Goal: Task Accomplishment & Management: Manage account settings

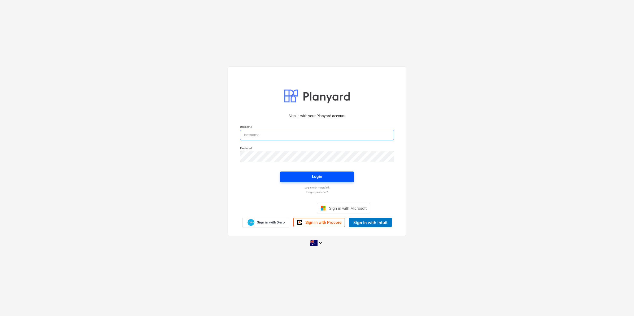
type input "bcampbell@keanegroup.com.au"
click at [298, 173] on span "Login" at bounding box center [316, 176] width 61 height 7
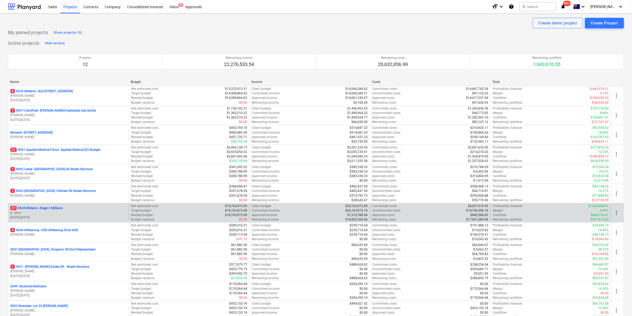
click at [49, 207] on p "27 0044-Millaroo - Stage 2 Millaroo" at bounding box center [36, 208] width 52 height 5
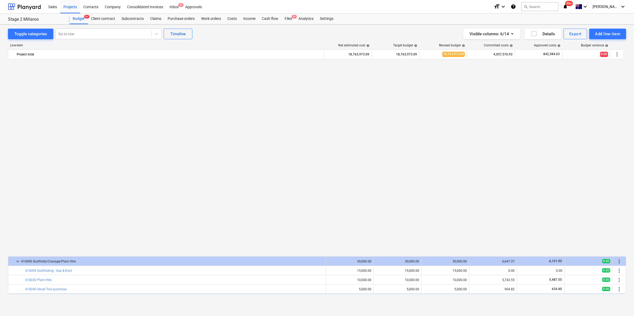
scroll to position [380, 0]
click at [289, 17] on div "Files 9+" at bounding box center [288, 19] width 14 height 11
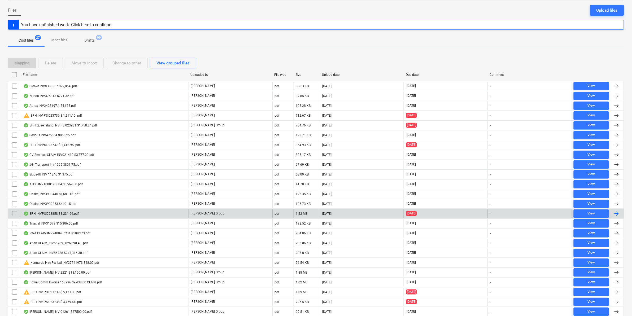
scroll to position [99, 0]
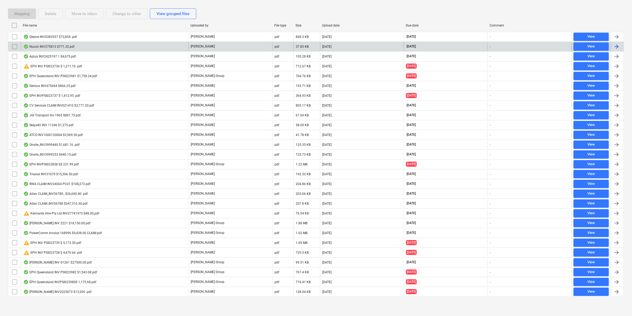
click at [86, 44] on div "Nucon INV375813 $771.32.pdf" at bounding box center [105, 46] width 168 height 8
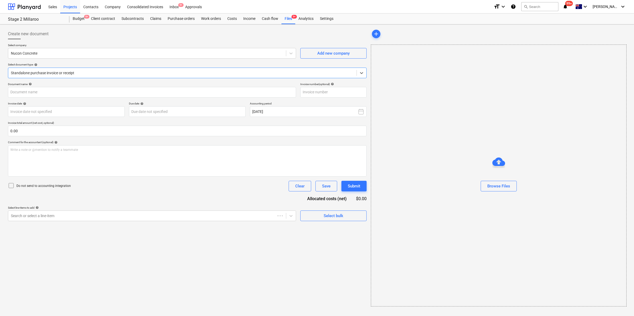
type input "375813"
type input "[DATE]"
drag, startPoint x: 288, startPoint y: 16, endPoint x: 281, endPoint y: 20, distance: 8.5
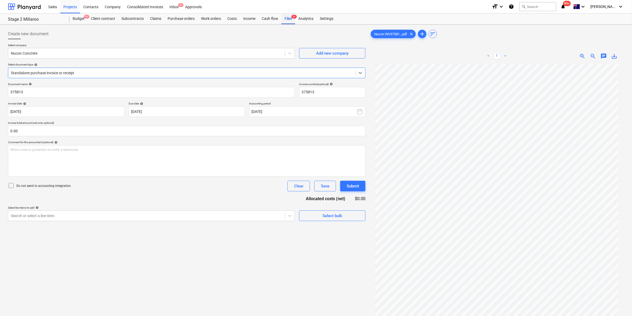
click at [288, 16] on div "Files 9+" at bounding box center [288, 19] width 14 height 11
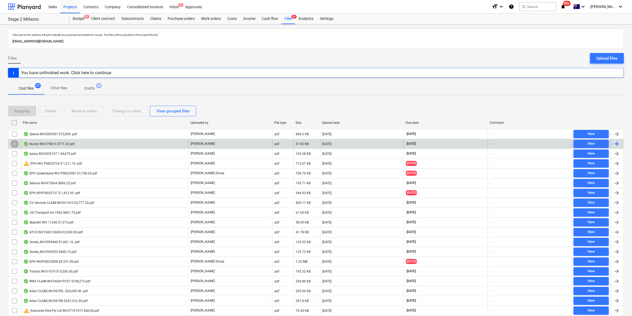
click at [15, 143] on input "checkbox" at bounding box center [14, 144] width 8 height 8
click at [81, 110] on div "Move to inbox" at bounding box center [84, 111] width 25 height 7
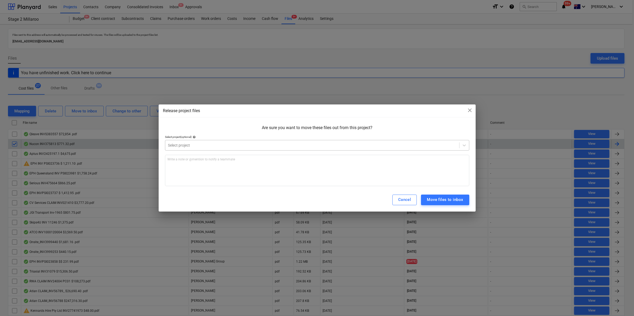
click at [200, 146] on div at bounding box center [312, 145] width 288 height 5
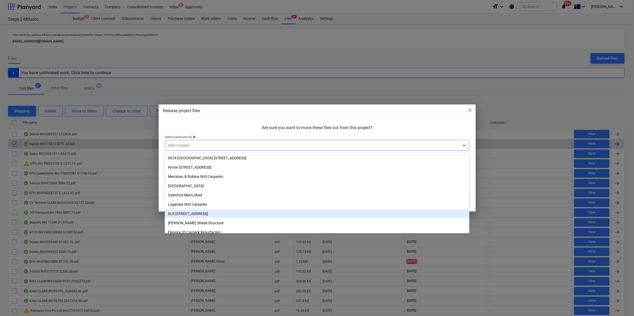
click at [198, 213] on div "SLR [STREET_ADDRESS]" at bounding box center [317, 213] width 304 height 8
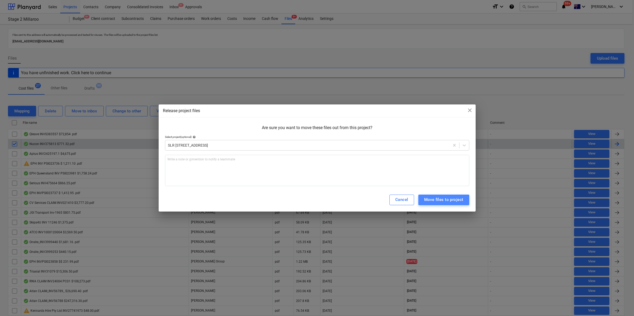
click at [440, 202] on div "Move files to project" at bounding box center [443, 199] width 39 height 7
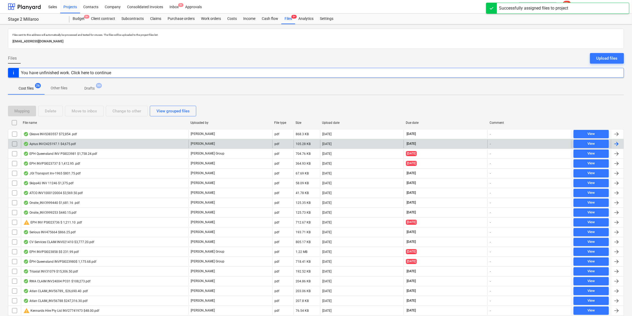
click at [56, 142] on div "Aptus INV2425197.1 $4,675.pdf" at bounding box center [49, 144] width 52 height 4
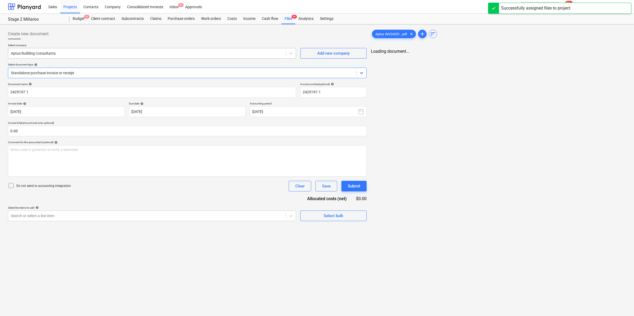
type input "2425197.1"
type input "31 Aug 2025"
type input "30 Sep 2025"
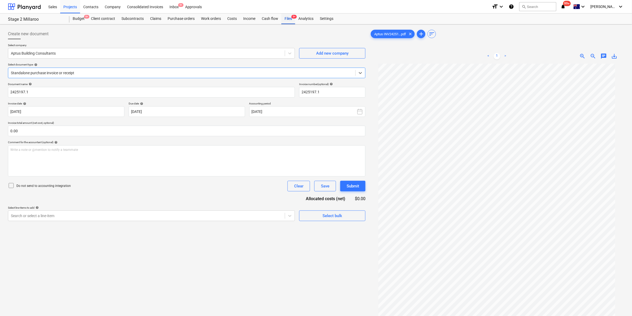
click at [283, 20] on div "Files 9+" at bounding box center [288, 19] width 14 height 11
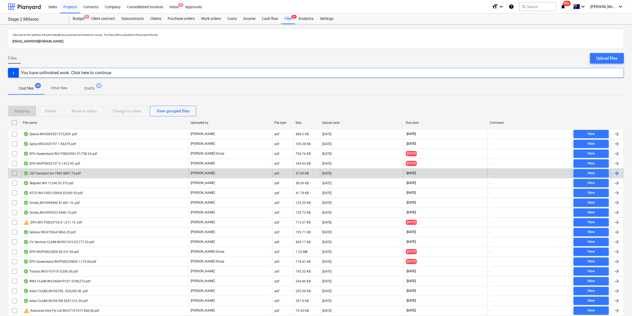
click at [48, 173] on div "JGI Transport Inv-1965 $801.75.pdf" at bounding box center [51, 173] width 57 height 4
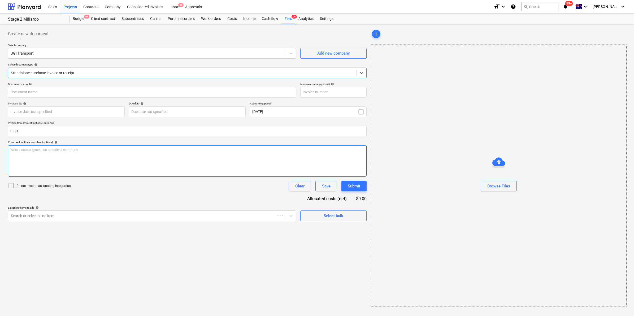
type input "Inv-1965"
type input "28 Aug 2025"
type input "30 Sep 2025"
click at [91, 215] on div at bounding box center [146, 215] width 271 height 5
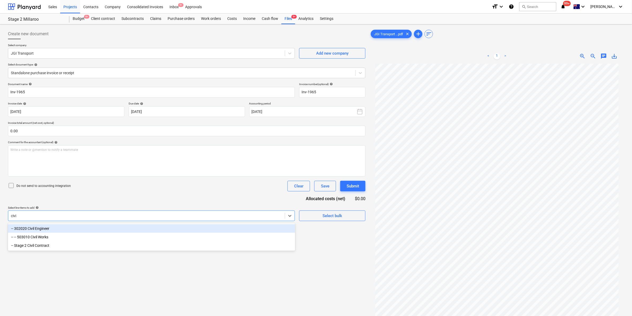
type input "civil"
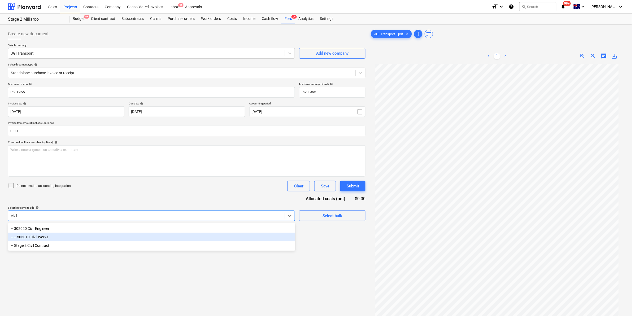
click at [45, 238] on div "-- -- 503010 Civil Works" at bounding box center [151, 237] width 287 height 8
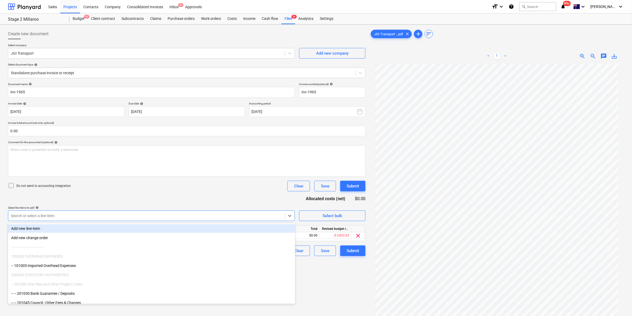
click at [182, 195] on div "Document name help Inv-1965 Invoice number (optional) help Inv-1965 Invoice dat…" at bounding box center [186, 169] width 357 height 174
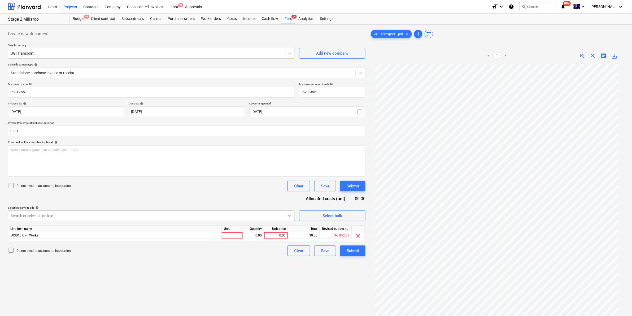
click at [285, 215] on div at bounding box center [290, 216] width 10 height 10
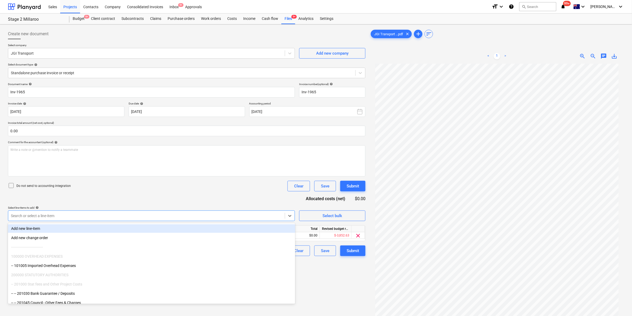
click at [181, 184] on div "Do not send to accounting integration Clear Save Submit" at bounding box center [186, 186] width 357 height 11
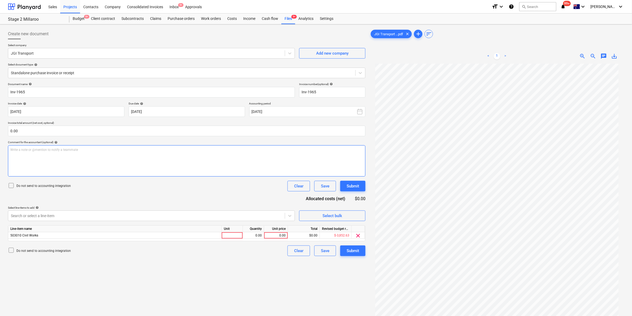
scroll to position [15, 0]
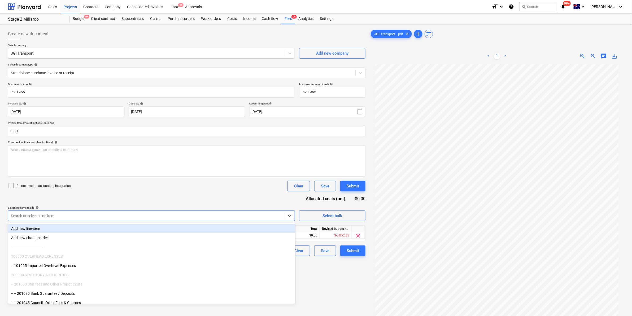
click at [290, 218] on icon at bounding box center [289, 215] width 5 height 5
click at [256, 203] on div "Document name help Inv-1965 Invoice number (optional) help Inv-1965 Invoice dat…" at bounding box center [186, 169] width 357 height 174
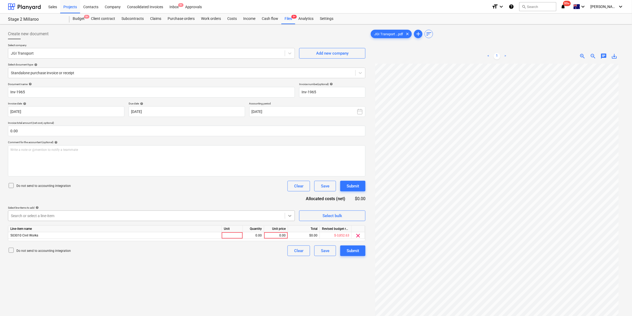
click at [285, 214] on div at bounding box center [290, 216] width 10 height 10
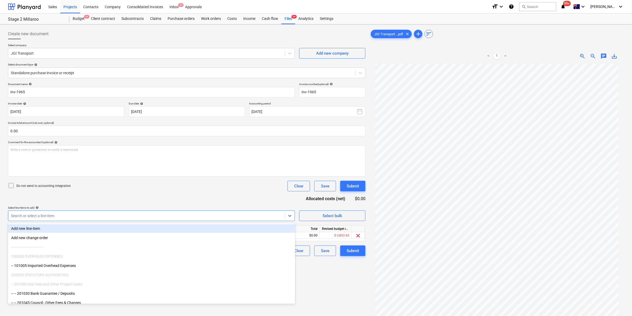
click at [236, 194] on div "Document name help Inv-1965 Invoice number (optional) help Inv-1965 Invoice dat…" at bounding box center [186, 169] width 357 height 174
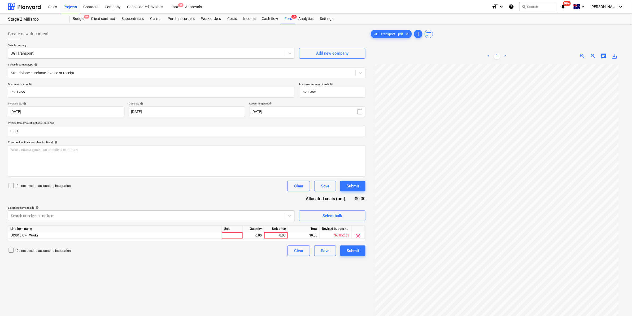
click at [278, 215] on div at bounding box center [146, 215] width 271 height 5
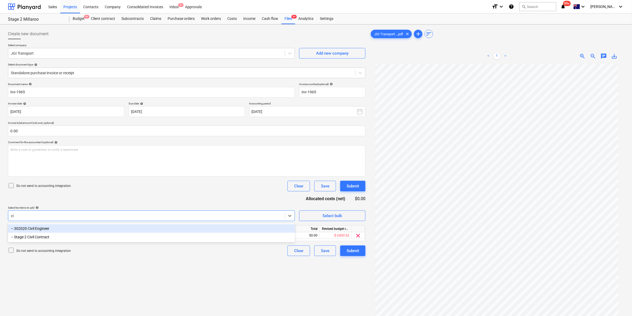
type input "c"
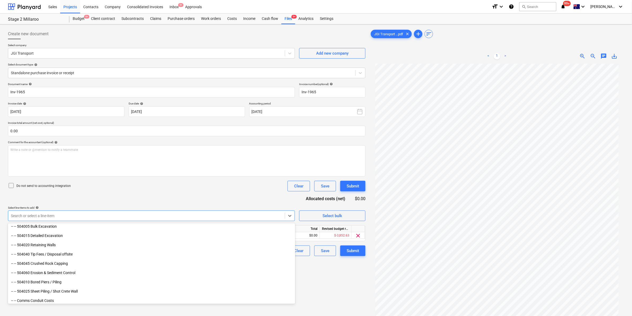
scroll to position [986, 0]
click at [163, 184] on div "Do not send to accounting integration Clear Save Submit" at bounding box center [186, 186] width 357 height 11
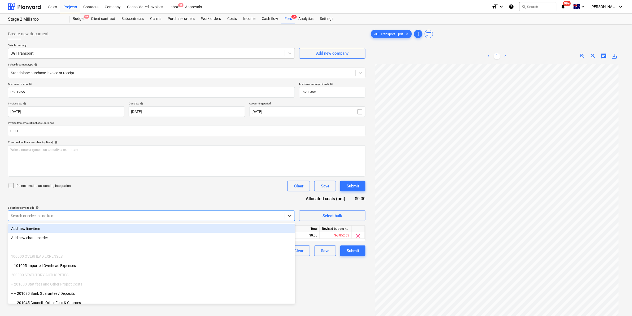
click at [291, 213] on icon at bounding box center [289, 215] width 5 height 5
drag, startPoint x: 260, startPoint y: 189, endPoint x: 261, endPoint y: 192, distance: 3.2
click at [260, 190] on div "Do not send to accounting integration Clear Save Submit" at bounding box center [186, 186] width 357 height 11
drag, startPoint x: 291, startPoint y: 217, endPoint x: 290, endPoint y: 231, distance: 13.8
click at [291, 217] on icon at bounding box center [289, 215] width 5 height 5
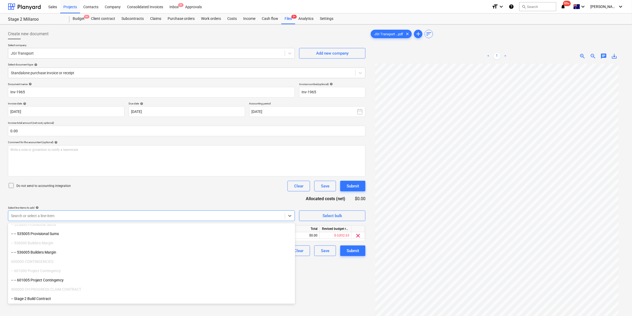
scroll to position [2073, 0]
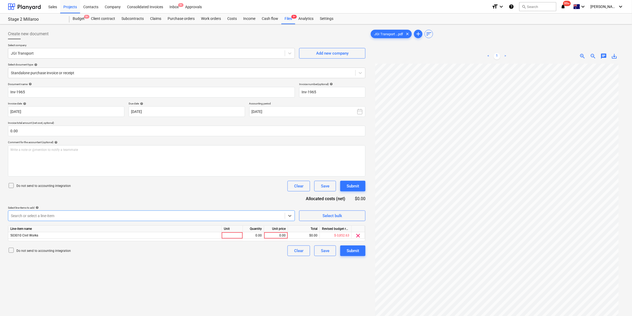
click at [53, 214] on div at bounding box center [146, 215] width 271 height 5
click at [230, 235] on div at bounding box center [232, 235] width 21 height 7
type input "item"
type input "728.86"
click at [71, 152] on div "Write a note or @mention to notify a teammate ﻿" at bounding box center [186, 160] width 357 height 31
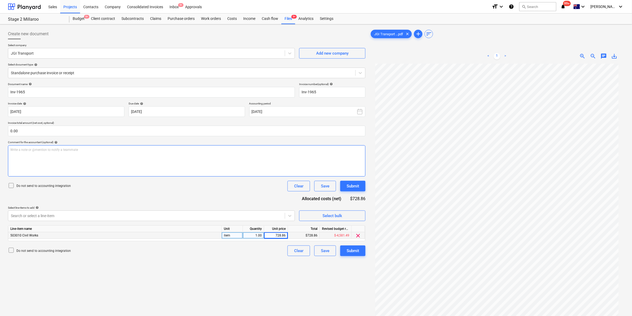
click at [72, 150] on p "Write a note or @mention to notify a teammate ﻿" at bounding box center [186, 150] width 353 height 5
click at [347, 249] on div "Submit" at bounding box center [353, 250] width 12 height 7
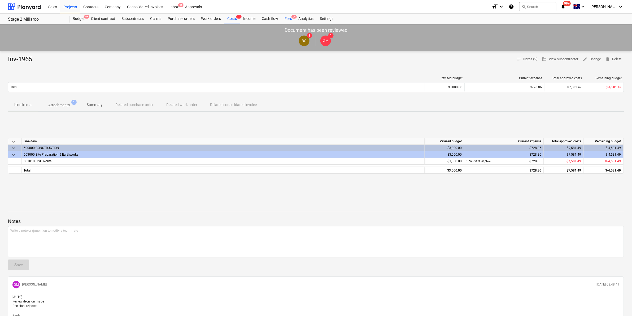
click at [288, 15] on div "Files 9+" at bounding box center [288, 19] width 14 height 11
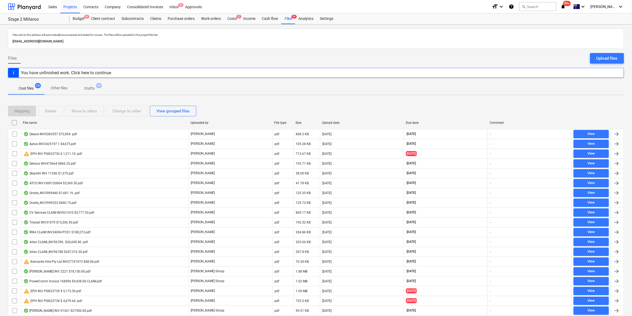
click at [571, 5] on span "99+" at bounding box center [567, 3] width 8 height 5
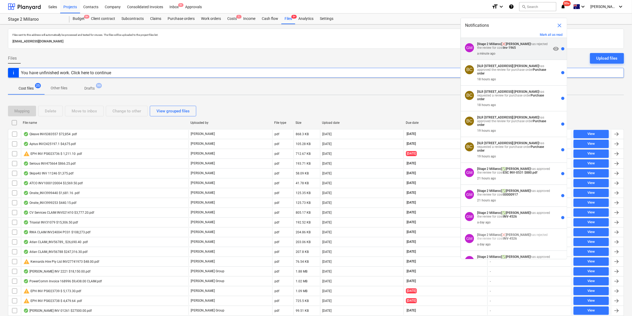
click at [505, 50] on div "a minute ago" at bounding box center [514, 53] width 74 height 6
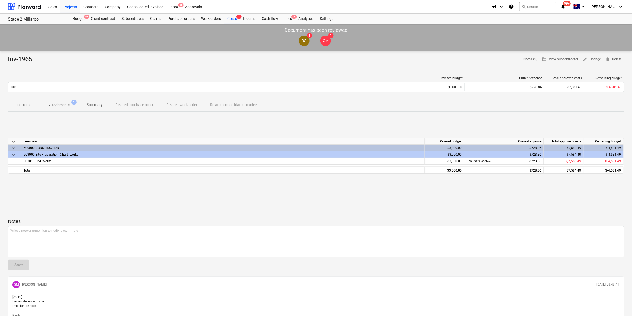
click at [64, 103] on p "Attachments" at bounding box center [58, 105] width 21 height 6
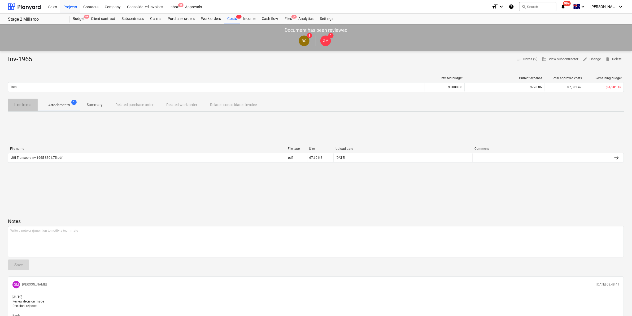
click at [20, 103] on p "Line-items" at bounding box center [22, 105] width 17 height 6
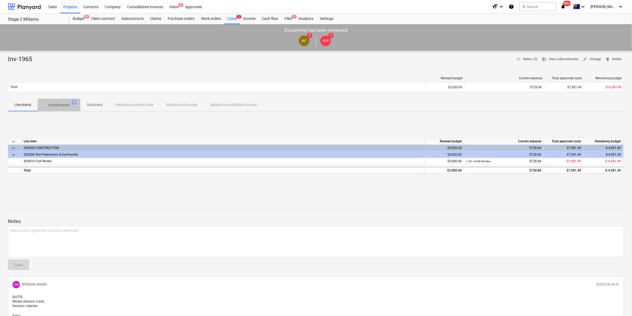
click at [65, 104] on p "Attachments" at bounding box center [58, 105] width 21 height 6
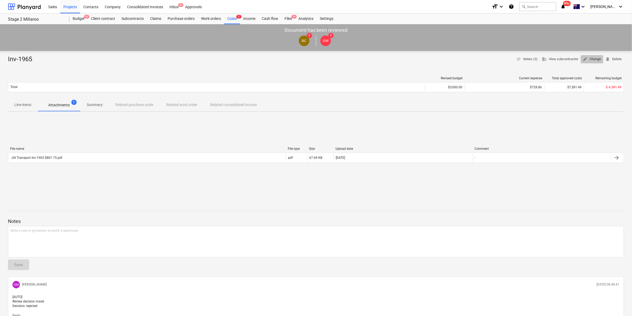
click at [598, 58] on span "edit Change" at bounding box center [592, 59] width 18 height 6
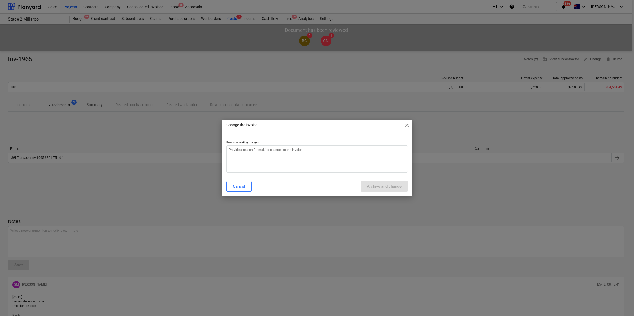
type textarea "x"
click at [266, 149] on textarea at bounding box center [317, 158] width 182 height 27
type textarea "p"
type textarea "x"
type textarea "pr"
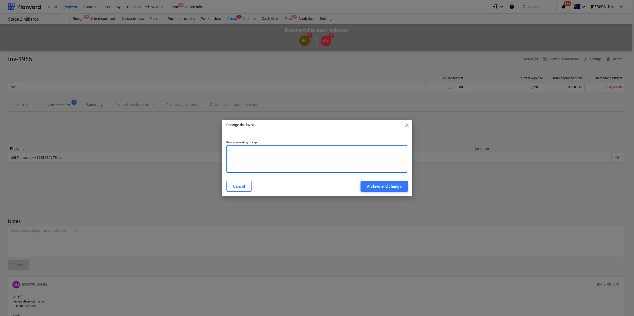
type textarea "x"
type textarea "pre"
type textarea "x"
type textarea "prel"
type textarea "x"
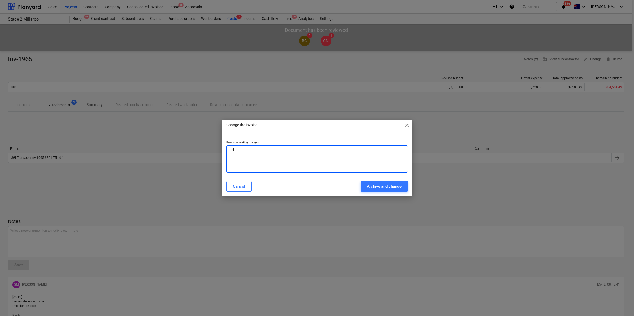
type textarea "preli"
type textarea "x"
type textarea "prelin"
type textarea "x"
type textarea "prelin"
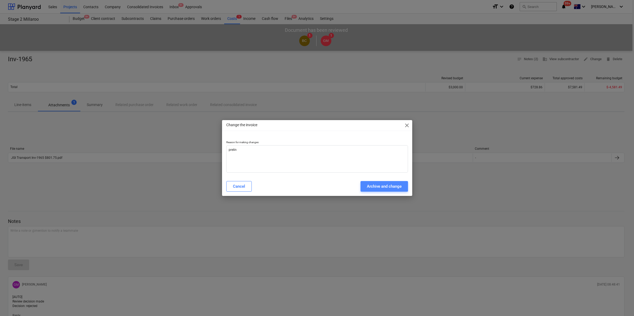
click at [401, 186] on button "Archive and change" at bounding box center [383, 186] width 47 height 11
type textarea "x"
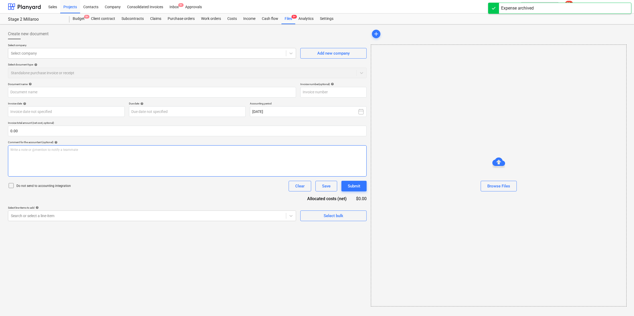
type input "Inv-1965"
type input "28 Aug 2025"
type input "30 Sep 2025"
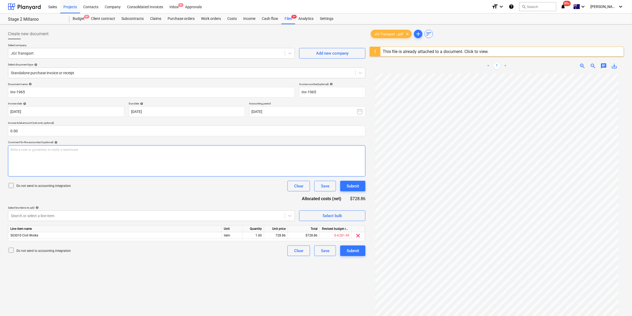
click at [165, 165] on div "Write a note or @mention to notify a teammate ﻿" at bounding box center [186, 160] width 357 height 31
click at [358, 236] on span "clear" at bounding box center [358, 236] width 6 height 6
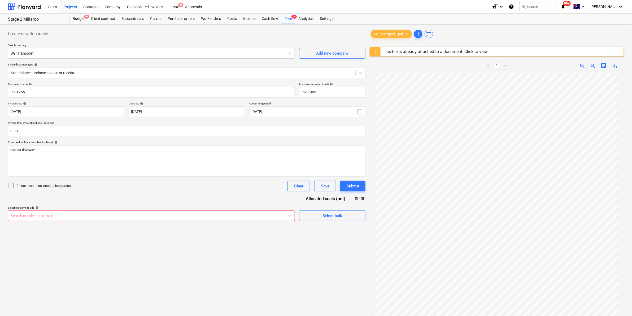
click at [253, 212] on div "Search or select a line-item" at bounding box center [146, 215] width 277 height 7
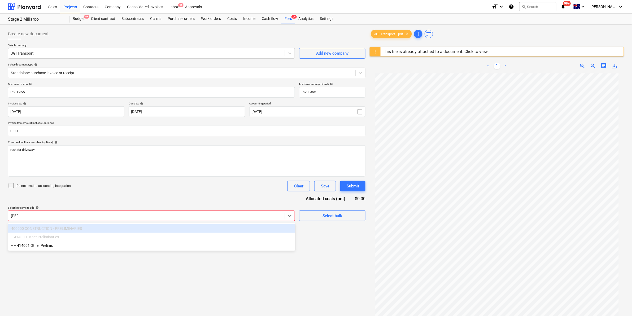
type input "prelim"
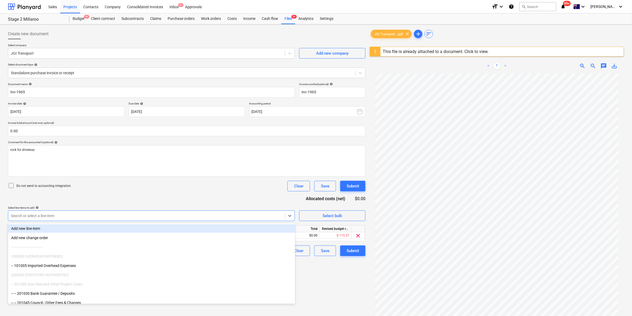
click at [215, 186] on div "Do not send to accounting integration Clear Save Submit" at bounding box center [186, 186] width 357 height 11
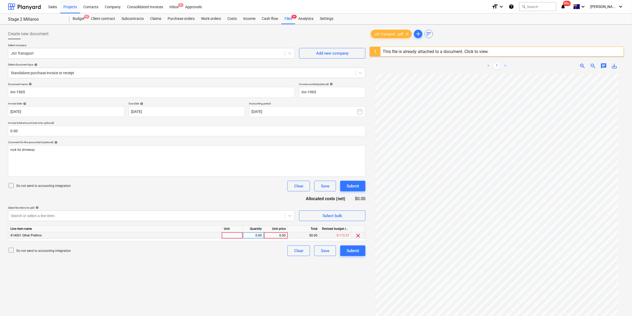
click at [227, 236] on div at bounding box center [232, 235] width 21 height 7
type input "item"
click at [280, 237] on div "0.00" at bounding box center [275, 235] width 19 height 7
type input "728.86"
click at [238, 262] on div "Create new document Select company JGI Transport Add new company Select documen…" at bounding box center [187, 202] width 362 height 350
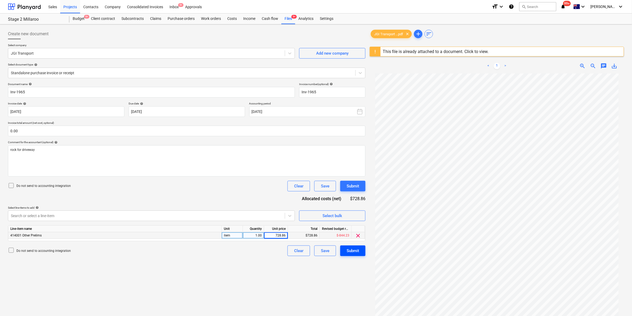
click at [348, 251] on div "Submit" at bounding box center [353, 250] width 12 height 7
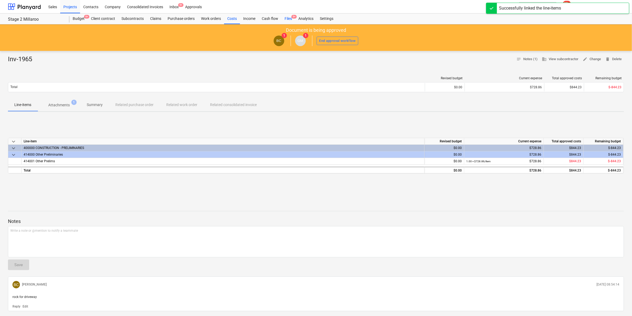
click at [288, 18] on div "Files 9+" at bounding box center [288, 19] width 14 height 11
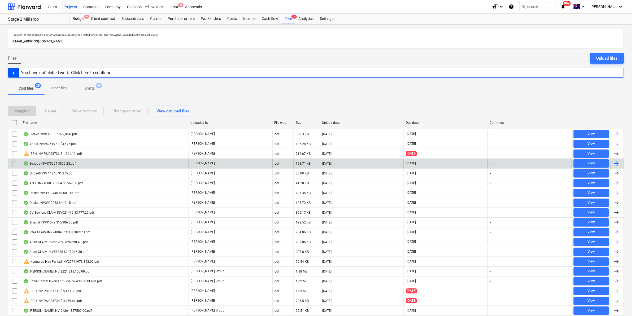
click at [68, 162] on div "Serious INV475664 $866.25.pdf" at bounding box center [49, 163] width 52 height 4
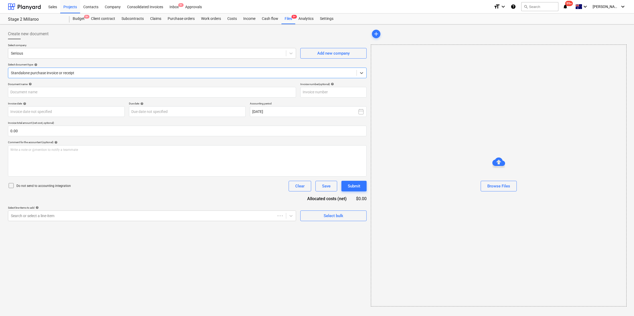
type input "475664"
type input "31 Aug 2025"
type input "30 Sep 2025"
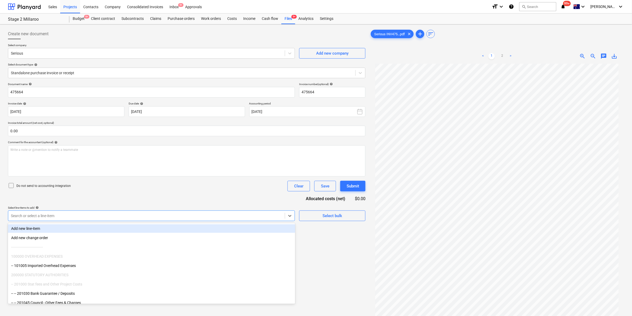
click at [253, 219] on div "Search or select a line-item" at bounding box center [146, 215] width 277 height 7
type input "toi"
click at [192, 182] on div "Do not send to accounting integration Clear Save Submit" at bounding box center [186, 186] width 357 height 11
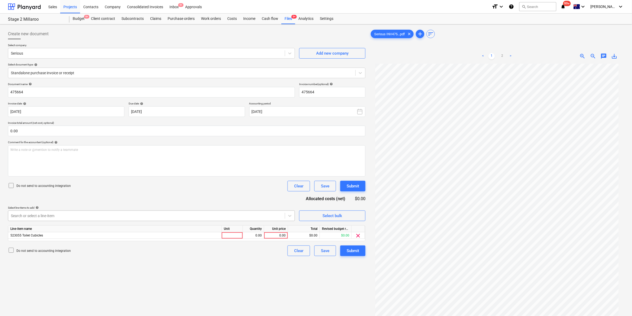
click at [266, 216] on div at bounding box center [146, 215] width 271 height 5
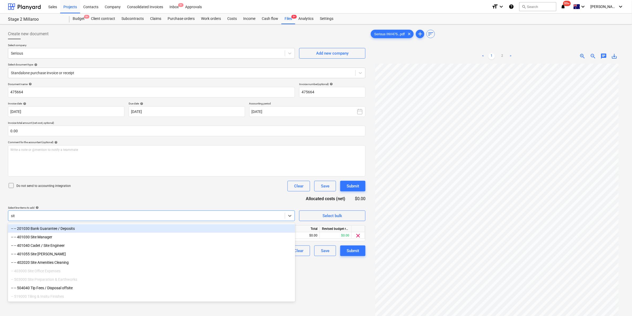
type input "site"
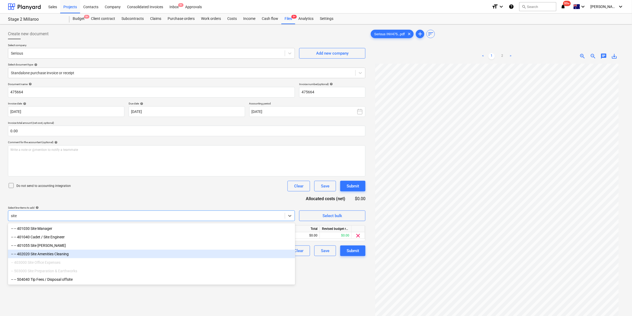
click at [58, 253] on div "-- -- 402020 Site Amenities Cleaning" at bounding box center [151, 254] width 287 height 8
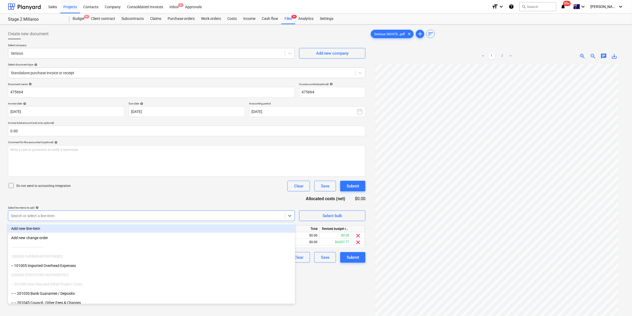
click at [147, 187] on div "Do not send to accounting integration Clear Save Submit" at bounding box center [186, 186] width 357 height 11
click at [243, 217] on div at bounding box center [146, 215] width 271 height 5
click at [243, 194] on div "Document name help 475664 Invoice number (optional) help 475664 Invoice date he…" at bounding box center [186, 172] width 357 height 180
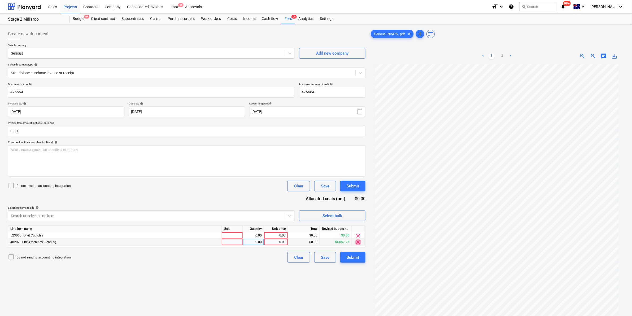
click at [357, 244] on span "clear" at bounding box center [358, 242] width 6 height 6
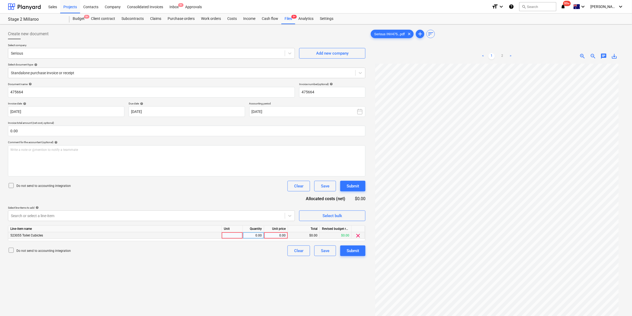
click at [235, 233] on div at bounding box center [232, 235] width 21 height 7
type input "item"
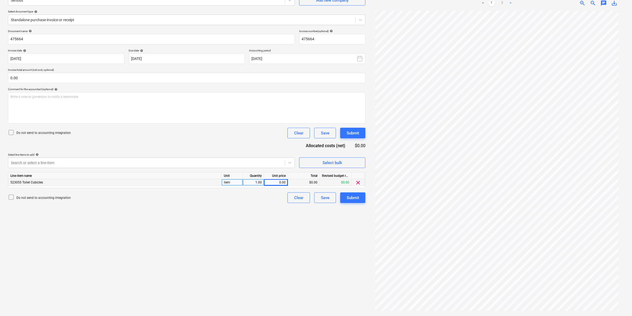
click at [279, 182] on div "0.00" at bounding box center [275, 182] width 19 height 7
type input "787.5"
click at [229, 127] on div "Document name help 475664 Invoice number (optional) help 475664 Invoice date he…" at bounding box center [186, 116] width 357 height 174
click at [65, 109] on div "Write a note or @mention to notify a teammate ﻿" at bounding box center [186, 107] width 357 height 31
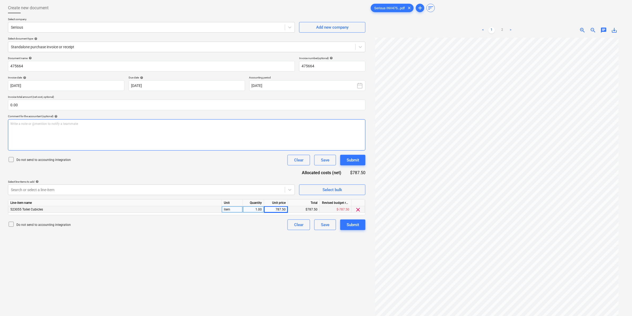
scroll to position [0, 0]
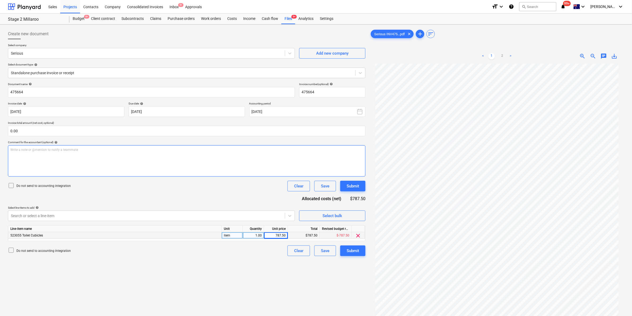
click at [105, 158] on div "Write a note or @mention to notify a teammate ﻿" at bounding box center [186, 160] width 357 height 31
click at [347, 248] on div "Submit" at bounding box center [353, 250] width 12 height 7
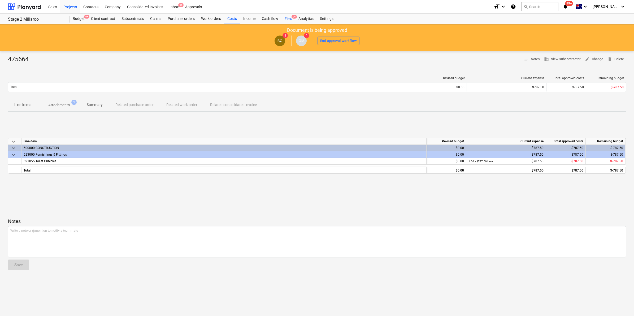
click at [284, 19] on div "Files 9+" at bounding box center [288, 19] width 14 height 11
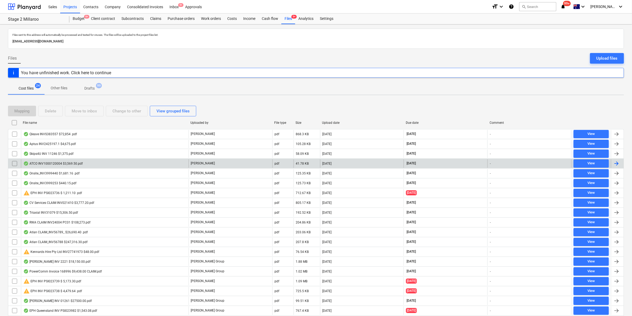
click at [89, 164] on div "ATCO INV1000120004 $3,569.50.pdf" at bounding box center [105, 163] width 168 height 8
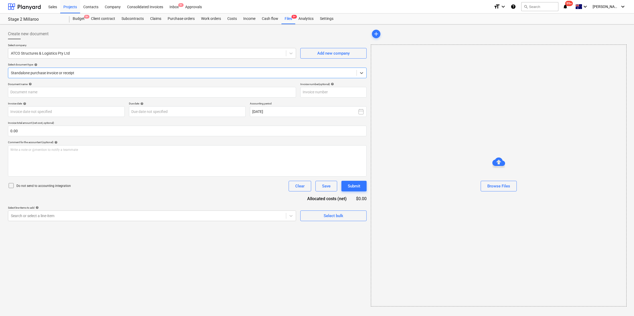
type input "1000120004"
type input "01 Sep 2025"
type input "30 Sep 2025"
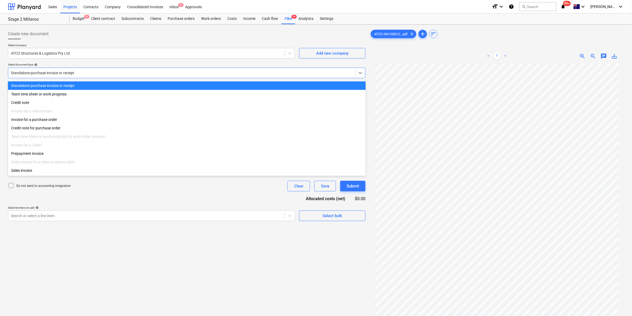
click at [183, 72] on div at bounding box center [182, 72] width 342 height 5
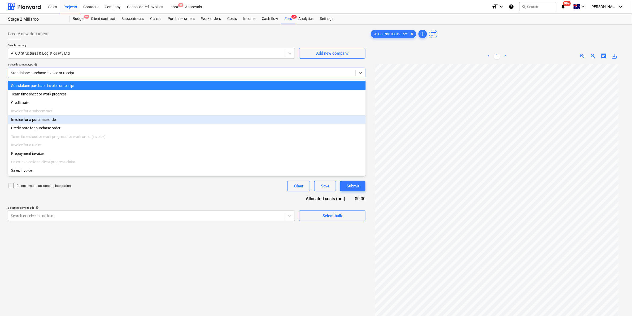
click at [79, 119] on div "Invoice for a purchase order" at bounding box center [187, 119] width 358 height 8
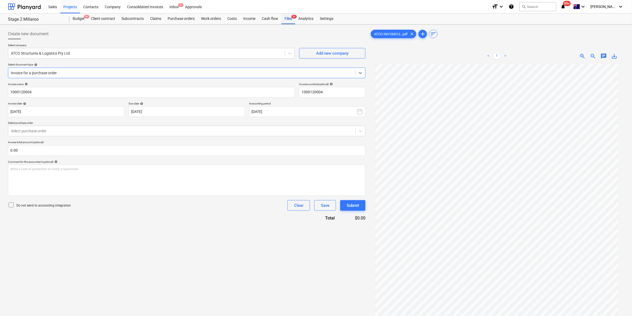
click at [288, 21] on div "Files 9+" at bounding box center [288, 19] width 14 height 11
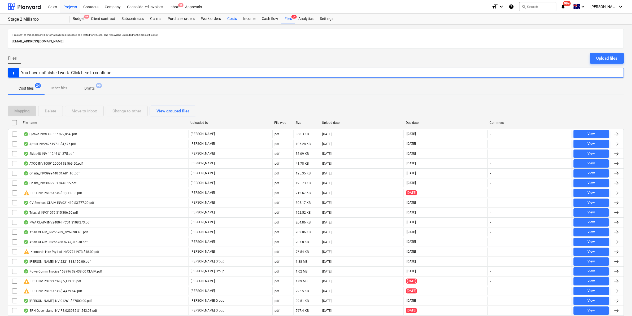
click at [226, 18] on div "Costs" at bounding box center [232, 19] width 16 height 11
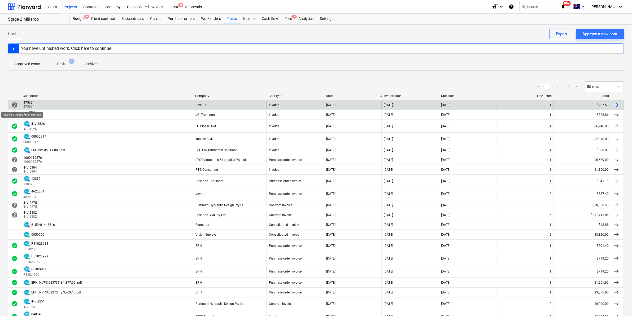
click at [14, 104] on span "help" at bounding box center [14, 105] width 6 height 6
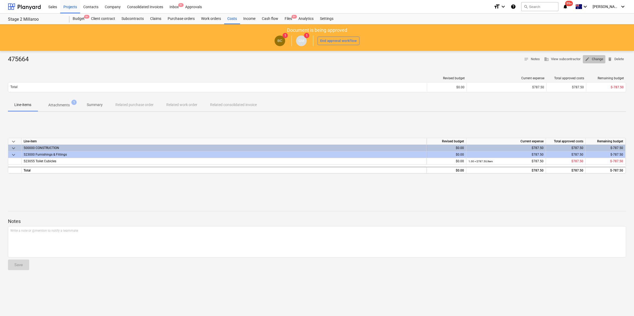
click at [592, 59] on span "edit Change" at bounding box center [594, 59] width 18 height 6
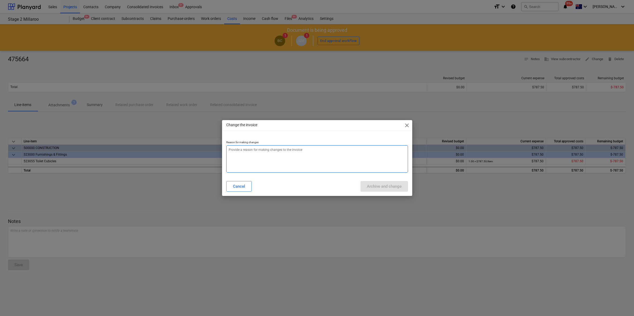
click at [259, 148] on textarea at bounding box center [317, 158] width 182 height 27
type textarea "x"
type textarea "P"
type textarea "x"
type textarea "PO"
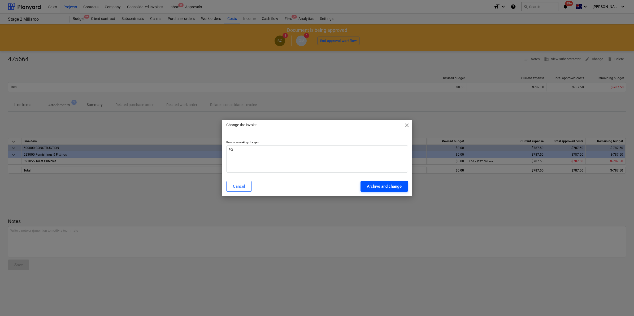
click at [386, 186] on div "Archive and change" at bounding box center [384, 186] width 35 height 7
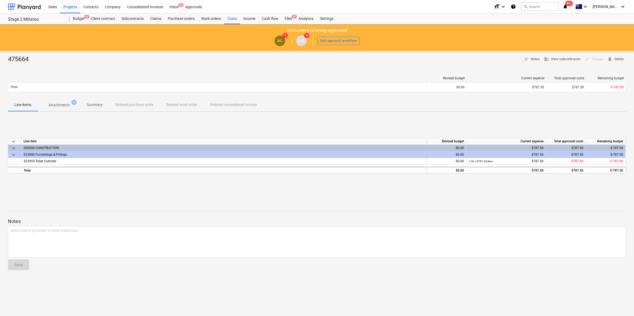
type textarea "x"
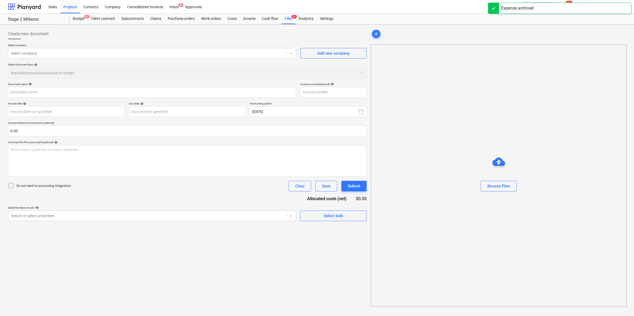
type input "475664"
type input "31 Aug 2025"
type input "30 Sep 2025"
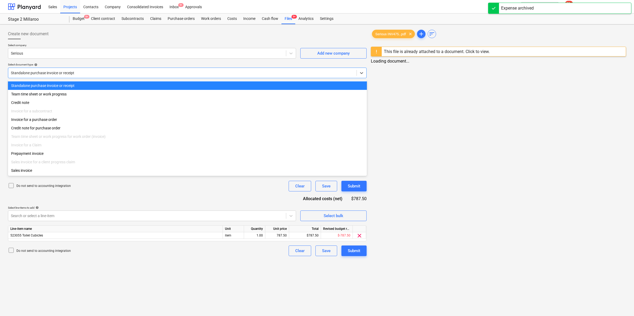
click at [117, 72] on div at bounding box center [182, 72] width 343 height 5
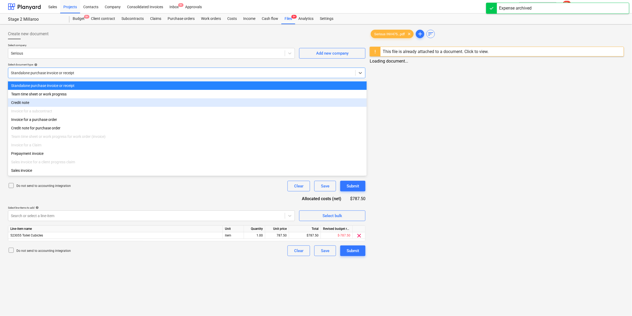
click at [54, 122] on div "Invoice for a purchase order" at bounding box center [187, 119] width 359 height 8
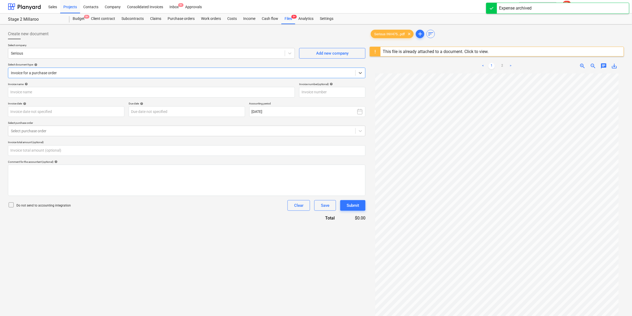
type input "475664"
type input "31 Aug 2025"
type input "30 Sep 2025"
type input "0.00"
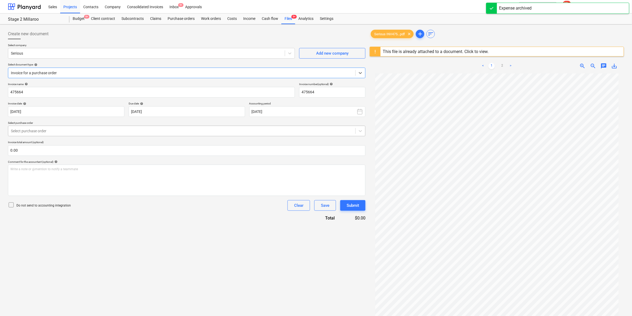
click at [64, 132] on div at bounding box center [182, 130] width 342 height 5
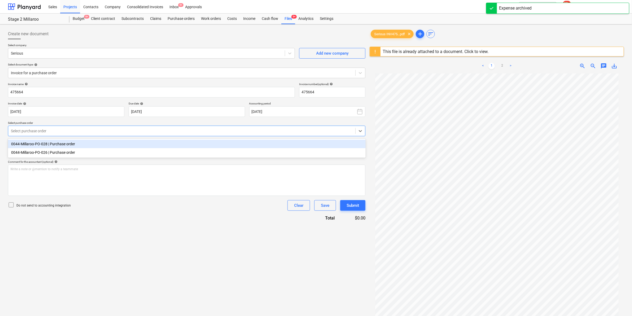
click at [64, 145] on div "0044-Millaroo-PO-028 | Purchase order" at bounding box center [187, 144] width 358 height 8
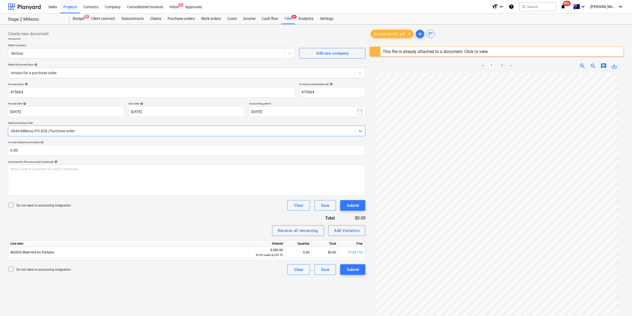
click at [147, 131] on div at bounding box center [182, 130] width 342 height 5
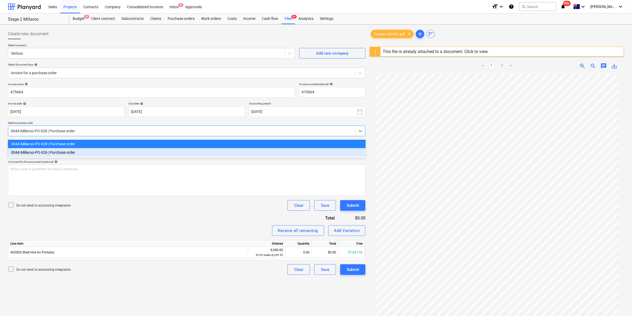
click at [100, 152] on div "0044-Millaroo-PO-026 | Purchase order" at bounding box center [187, 152] width 358 height 8
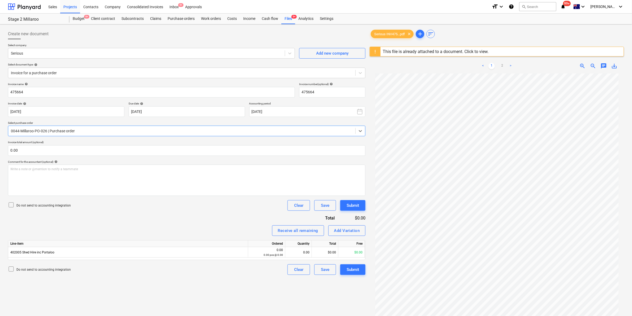
click at [115, 132] on div at bounding box center [182, 130] width 342 height 5
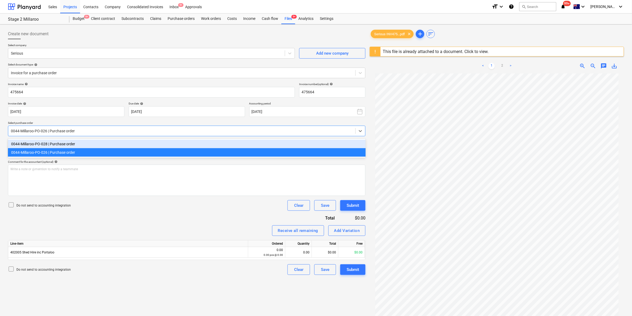
click at [79, 145] on div "0044-Millaroo-PO-028 | Purchase order" at bounding box center [187, 144] width 358 height 8
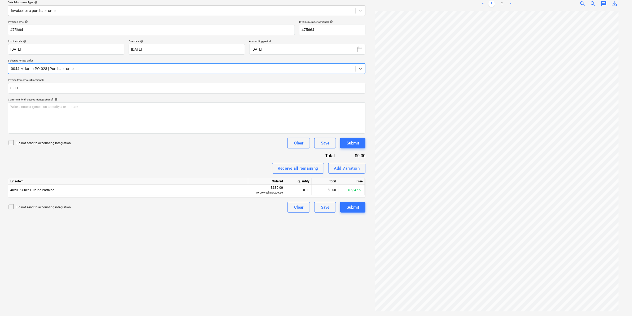
scroll to position [63, 0]
click at [298, 188] on div "0.00" at bounding box center [298, 189] width 22 height 11
type input "787.5"
click at [348, 208] on div "Submit" at bounding box center [353, 206] width 12 height 7
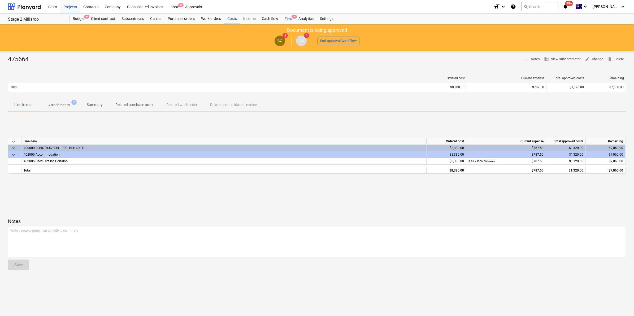
drag, startPoint x: 291, startPoint y: 16, endPoint x: 287, endPoint y: 21, distance: 6.4
click at [291, 16] on span "9+" at bounding box center [293, 17] width 5 height 4
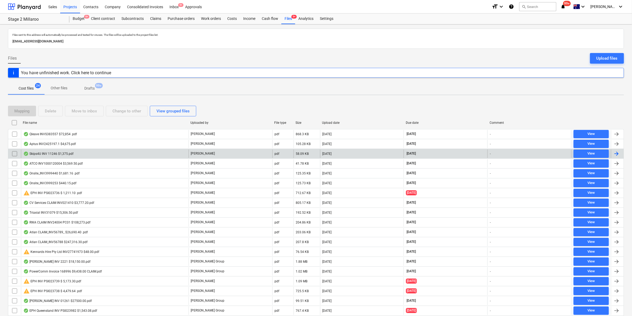
click at [62, 152] on div "Skips4U INV 11246 $1,375.pdf" at bounding box center [48, 154] width 50 height 4
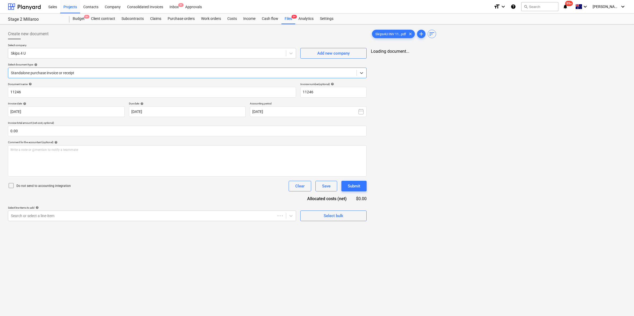
type input "11246"
type input "31 Aug 2025"
type input "30 Sep 2025"
click at [98, 212] on div "Search or select a line-item" at bounding box center [146, 215] width 277 height 7
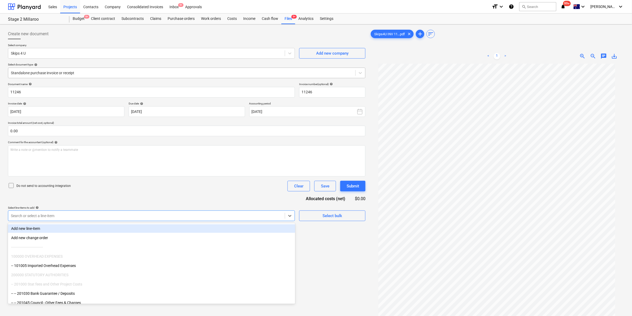
click at [80, 70] on div at bounding box center [182, 72] width 342 height 5
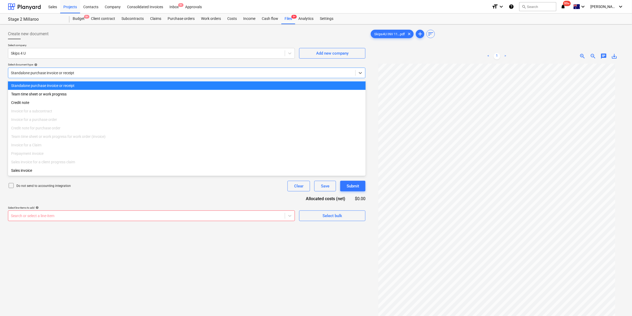
click at [80, 76] on div "Standalone purchase invoice or receipt" at bounding box center [181, 72] width 347 height 7
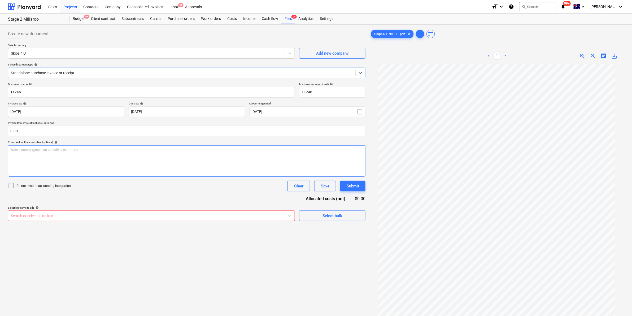
click at [62, 159] on div "Write a note or @mention to notify a teammate ﻿" at bounding box center [186, 160] width 357 height 31
click at [93, 212] on div "Search or select a line-item" at bounding box center [146, 215] width 277 height 7
type input "s"
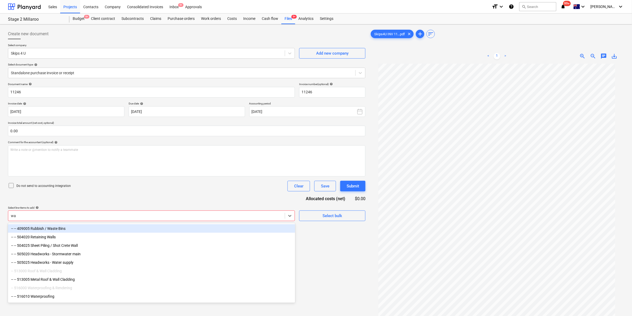
type input "was"
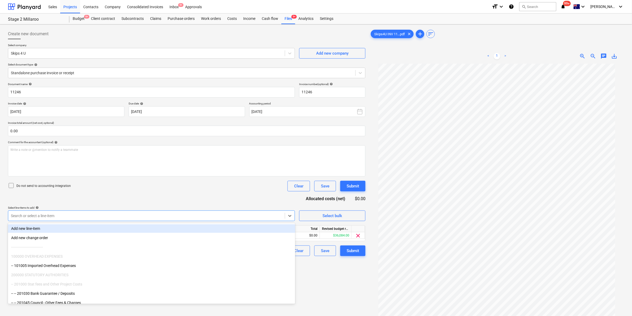
click at [109, 194] on div "Document name help 11246 Invoice number (optional) help 11246 Invoice date help…" at bounding box center [186, 169] width 357 height 174
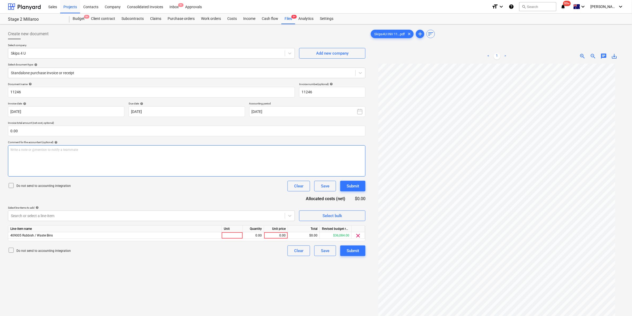
click at [175, 149] on p "Write a note or @mention to notify a teammate ﻿" at bounding box center [186, 150] width 353 height 5
click at [358, 235] on span "clear" at bounding box center [358, 236] width 6 height 6
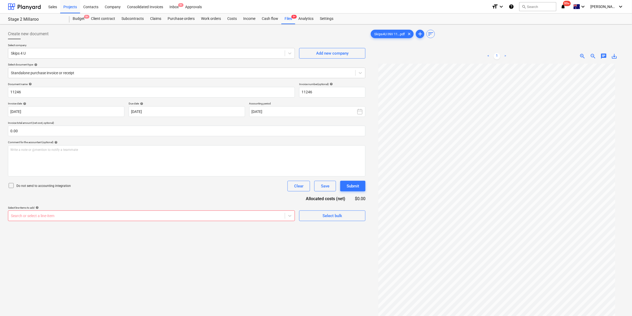
click at [276, 213] on div at bounding box center [146, 215] width 271 height 5
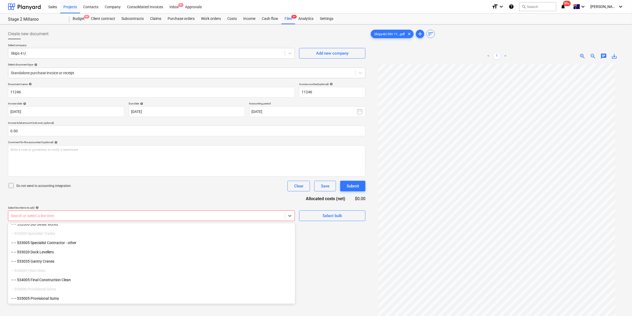
scroll to position [2083, 0]
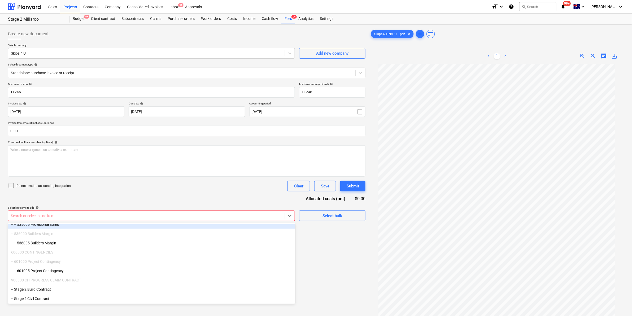
click at [77, 212] on div "Search or select a line-item" at bounding box center [146, 215] width 277 height 7
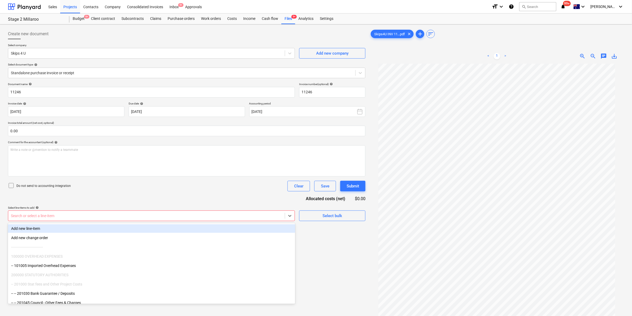
click at [74, 213] on div at bounding box center [146, 215] width 271 height 5
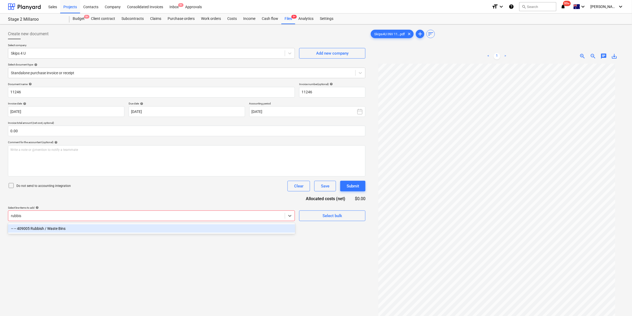
type input "rubbish"
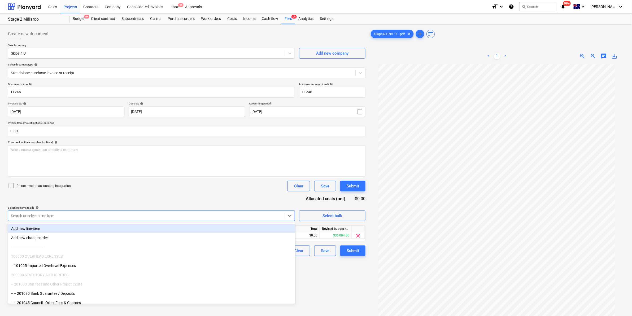
click at [218, 190] on div "Do not send to accounting integration Clear Save Submit" at bounding box center [186, 186] width 357 height 11
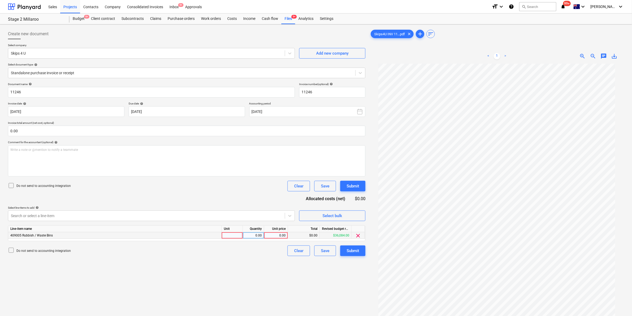
click at [226, 232] on div at bounding box center [232, 235] width 21 height 7
type input "item"
type input "1250"
click at [350, 250] on div "Submit" at bounding box center [353, 250] width 12 height 7
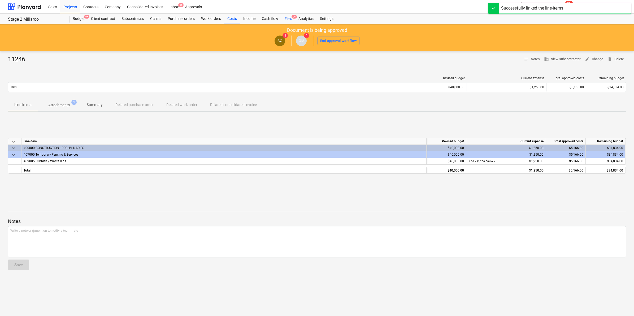
drag, startPoint x: 286, startPoint y: 20, endPoint x: 286, endPoint y: 23, distance: 2.8
click at [286, 20] on div "Files 9+" at bounding box center [288, 19] width 14 height 11
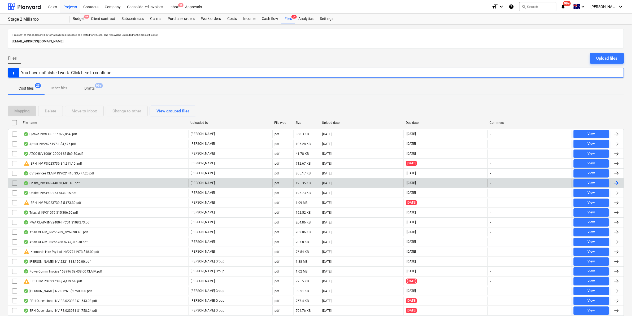
click at [74, 185] on div "Onsite_INV3999440 $1,681.16 .pdf" at bounding box center [51, 183] width 56 height 4
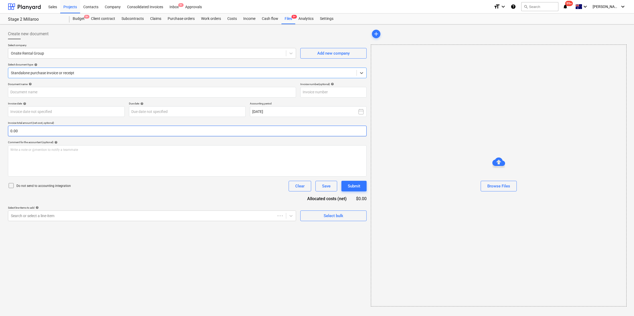
type input "116938"
type input "31 Aug 2025"
type input "30 Sep 2025"
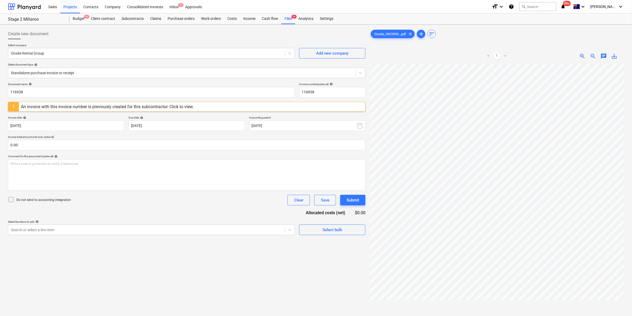
scroll to position [0, 83]
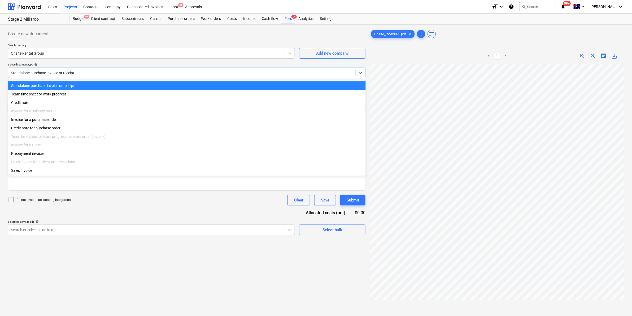
click at [120, 73] on div at bounding box center [182, 72] width 342 height 5
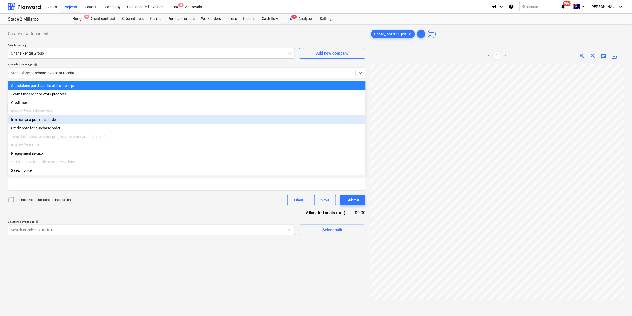
click at [52, 119] on div "Invoice for a purchase order" at bounding box center [187, 119] width 358 height 8
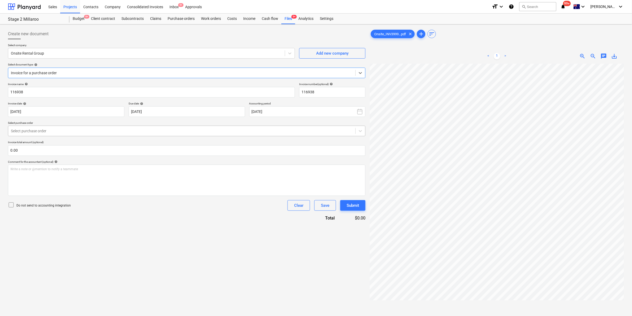
click at [78, 134] on div "Select purchase order" at bounding box center [181, 130] width 347 height 7
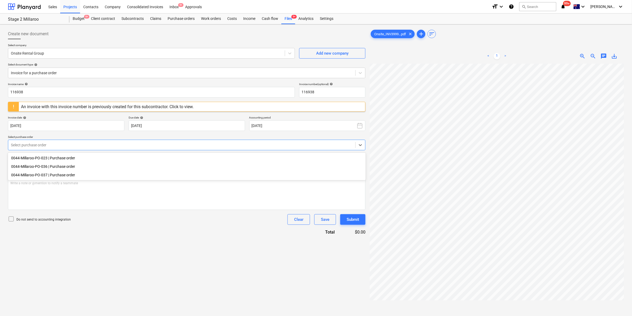
click at [67, 166] on div "0044-Millaroo-PO-036 | Purchase order" at bounding box center [187, 166] width 358 height 8
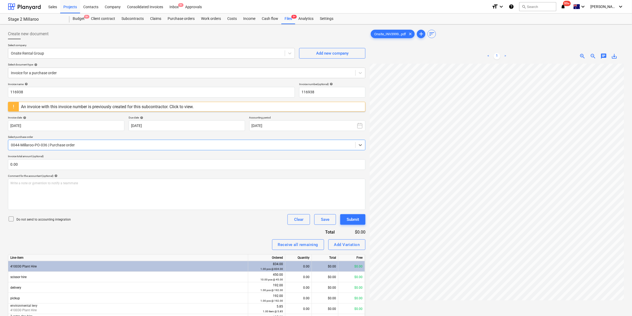
click at [109, 142] on div at bounding box center [182, 144] width 342 height 5
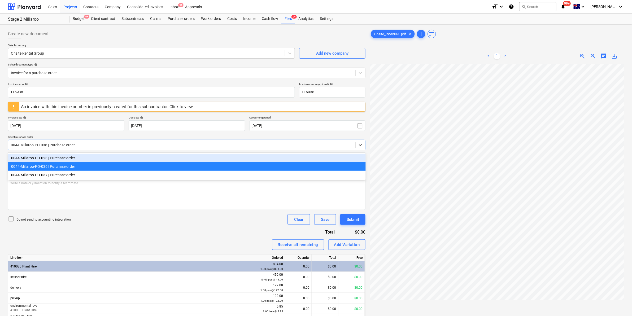
click at [83, 158] on div "0044-Millaroo-PO-023 | Purchase order" at bounding box center [187, 158] width 358 height 8
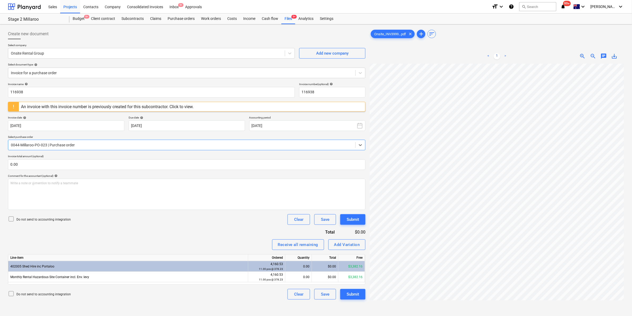
click at [82, 144] on div at bounding box center [182, 144] width 342 height 5
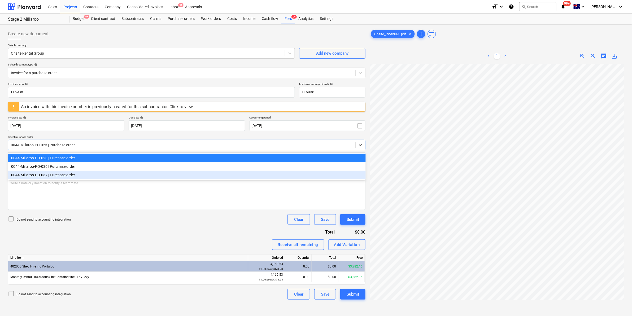
click at [70, 176] on div "0044-Millaroo-PO-037 | Purchase order" at bounding box center [187, 175] width 358 height 8
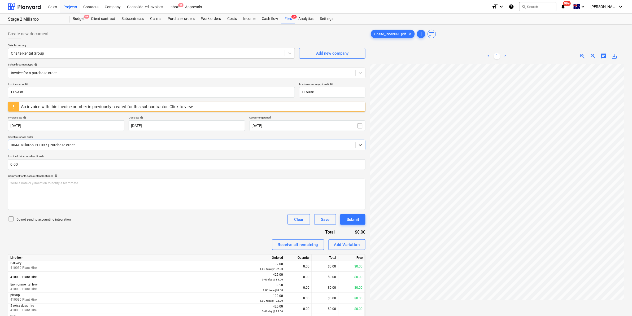
click at [94, 145] on div at bounding box center [182, 144] width 342 height 5
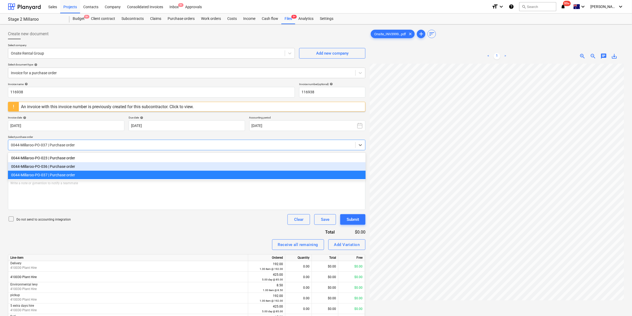
click at [73, 168] on div "0044-Millaroo-PO-036 | Purchase order" at bounding box center [187, 166] width 358 height 8
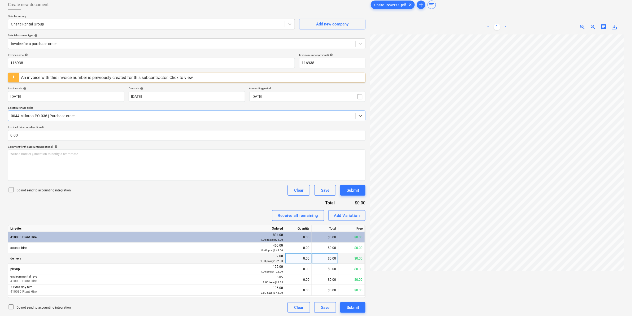
scroll to position [53, 0]
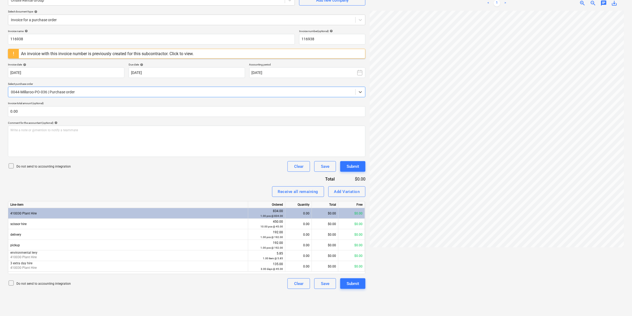
click at [148, 89] on div at bounding box center [182, 91] width 342 height 5
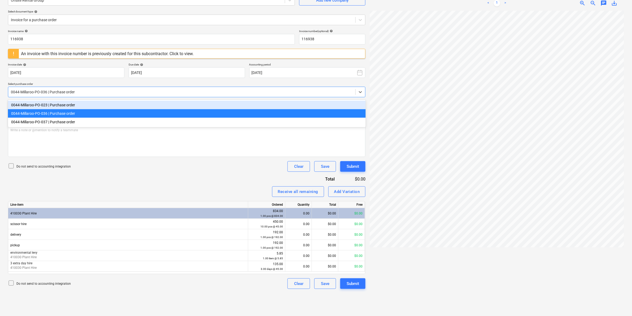
click at [74, 103] on div "0044-Millaroo-PO-023 | Purchase order" at bounding box center [187, 105] width 358 height 8
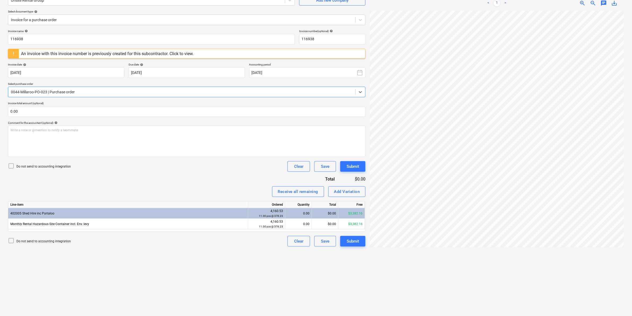
click at [107, 92] on div at bounding box center [182, 91] width 342 height 5
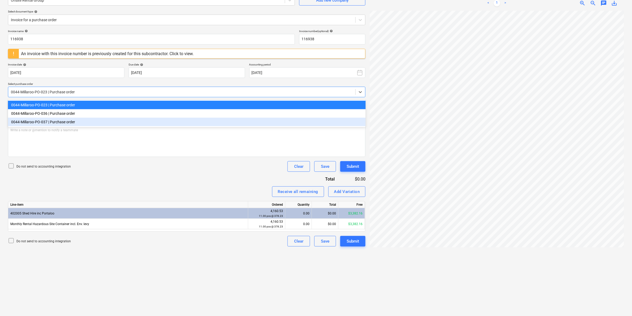
click at [73, 121] on div "0044-Millaroo-PO-037 | Purchase order" at bounding box center [187, 122] width 358 height 8
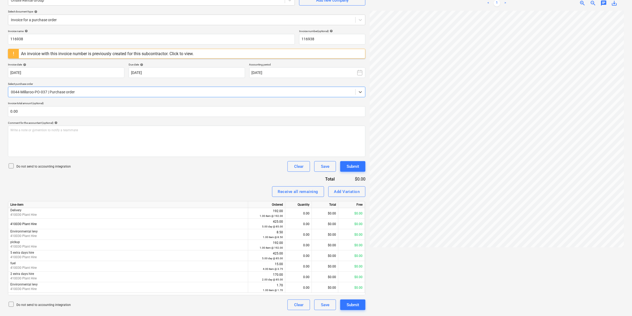
click at [87, 93] on div at bounding box center [182, 91] width 342 height 5
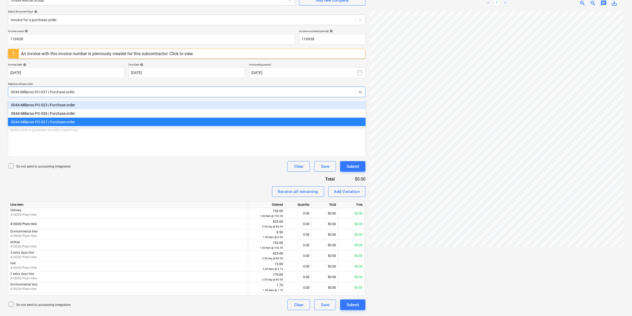
click at [77, 106] on div "0044-Millaroo-PO-023 | Purchase order" at bounding box center [187, 105] width 358 height 8
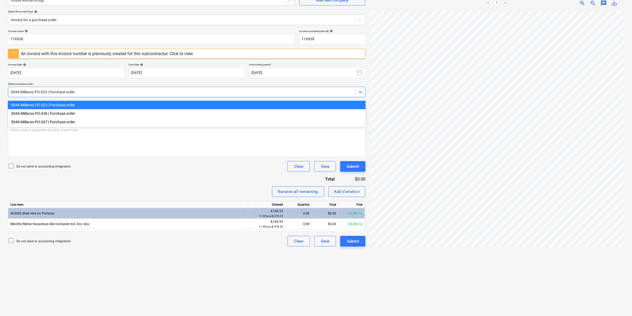
click at [76, 92] on div at bounding box center [182, 91] width 342 height 5
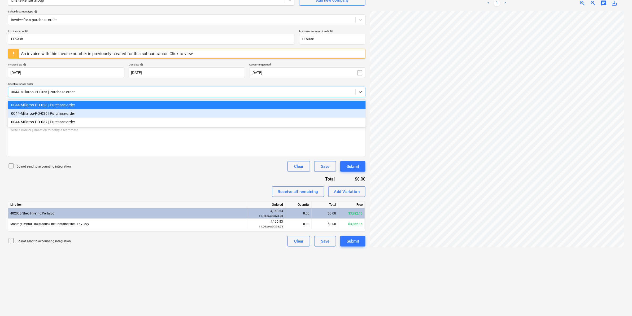
click at [81, 113] on div "0044-Millaroo-PO-036 | Purchase order" at bounding box center [187, 113] width 358 height 8
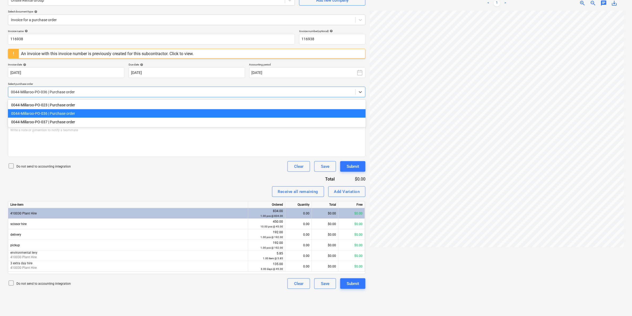
drag, startPoint x: 73, startPoint y: 88, endPoint x: 71, endPoint y: 92, distance: 4.4
click at [72, 91] on div "0044-Millaroo-PO-036 | Purchase order" at bounding box center [181, 91] width 347 height 7
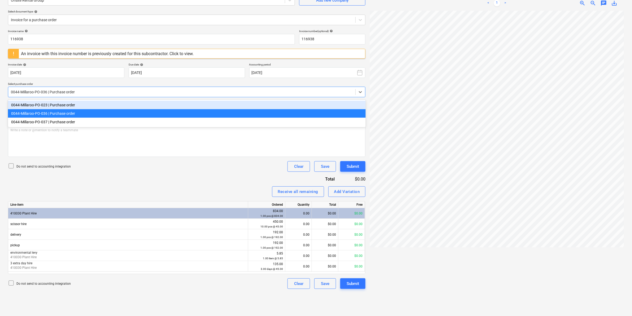
click at [64, 93] on div at bounding box center [182, 91] width 342 height 5
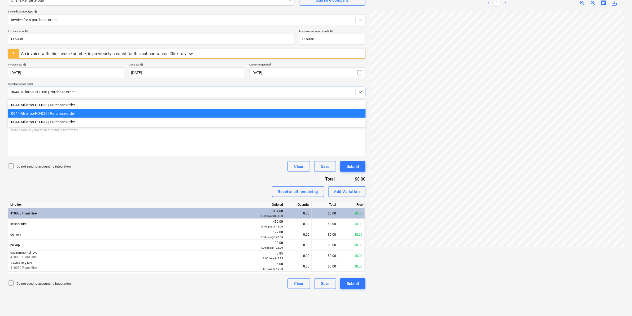
click at [64, 92] on div at bounding box center [182, 91] width 342 height 5
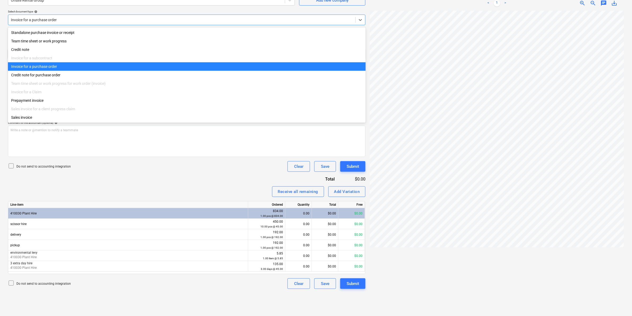
click at [38, 19] on div at bounding box center [182, 19] width 342 height 5
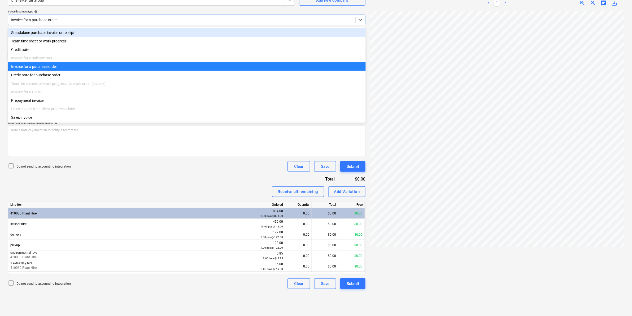
click at [43, 32] on div "Standalone purchase invoice or receipt" at bounding box center [187, 32] width 358 height 8
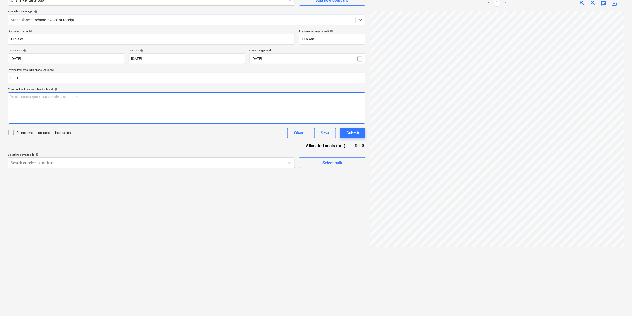
click at [51, 109] on div "Write a note or @mention to notify a teammate ﻿" at bounding box center [186, 107] width 357 height 31
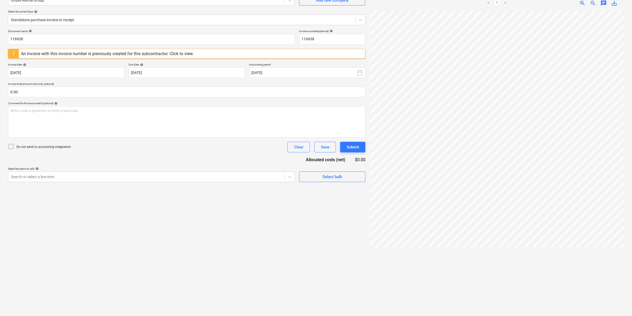
click at [57, 183] on div "Create new document Select company Onsite Rental Group Add new company Select d…" at bounding box center [187, 143] width 362 height 340
click at [57, 181] on div "Search or select a line-item" at bounding box center [146, 176] width 277 height 7
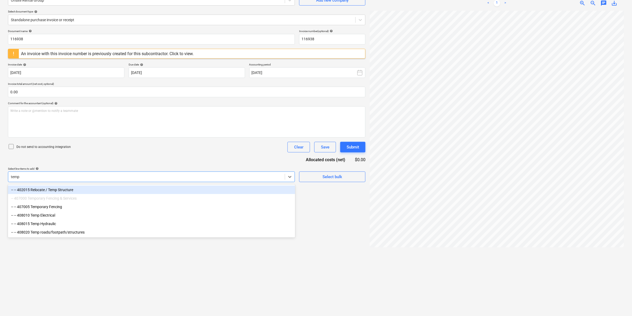
type input "temp"
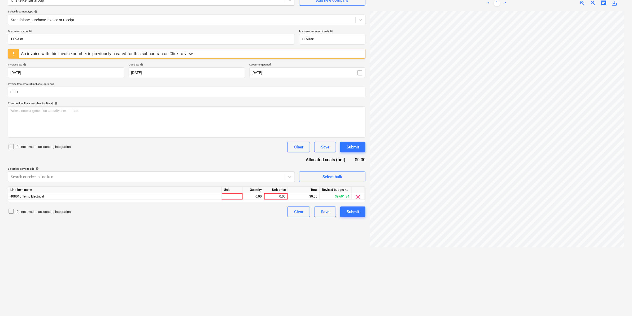
click at [177, 164] on div "Document name help 116938 Invoice number (optional) help 116938 An invoice with…" at bounding box center [186, 123] width 357 height 188
click at [354, 186] on div "Create new document Select company Onsite Rental Group Add new company Select d…" at bounding box center [316, 143] width 620 height 340
click at [227, 194] on div at bounding box center [232, 196] width 21 height 7
type input "item"
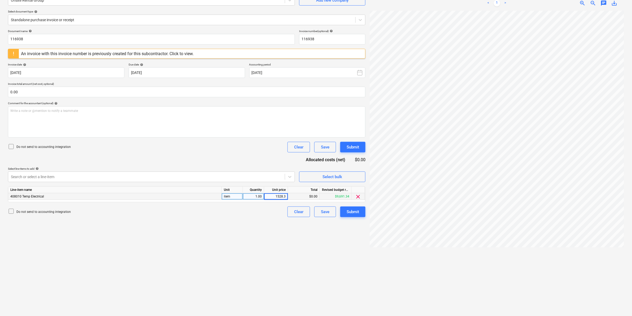
type input "1528.33"
click at [255, 274] on div "Create new document Select company Onsite Rental Group Add new company Select d…" at bounding box center [187, 143] width 362 height 340
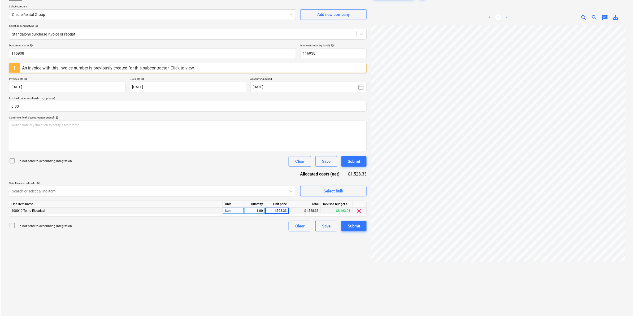
scroll to position [53, 0]
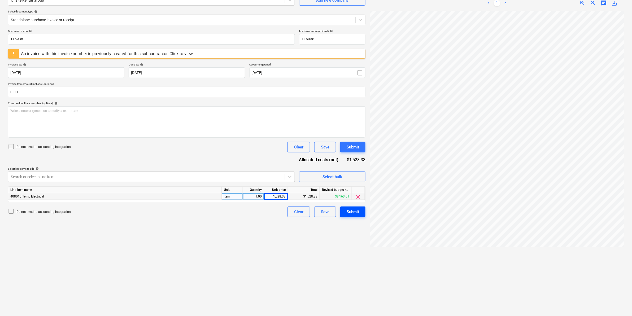
click at [357, 211] on div "Submit" at bounding box center [353, 211] width 12 height 7
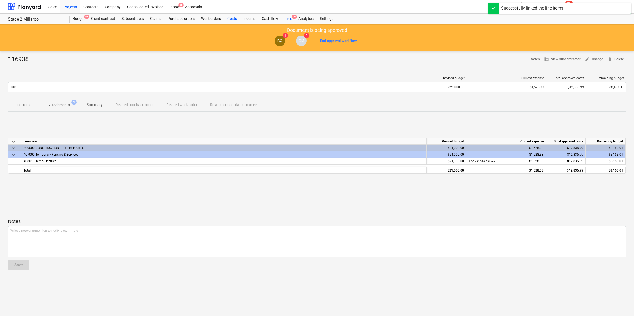
click at [288, 17] on div "Files 9+" at bounding box center [288, 19] width 14 height 11
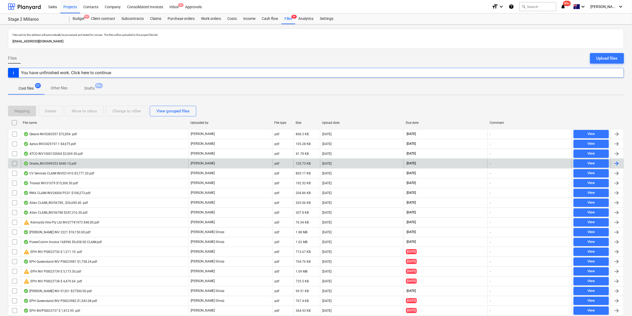
click at [78, 161] on div "Onsite_INV3999253 $440.15.pdf" at bounding box center [105, 163] width 168 height 8
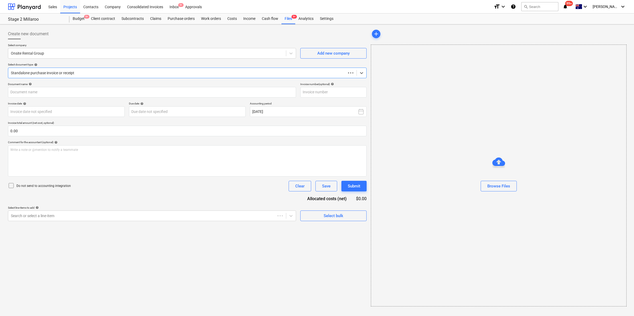
type input "3999253"
type input "31 Aug 2025"
type input "30 Sep 2025"
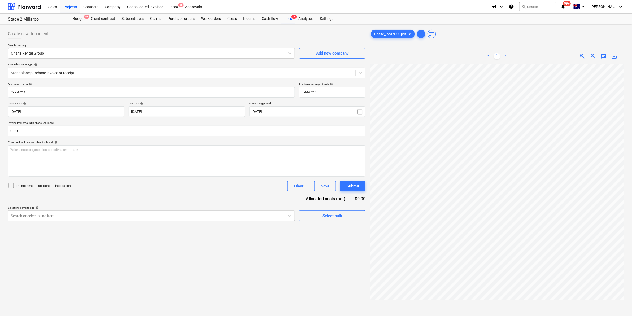
click at [198, 65] on div "Select document type help" at bounding box center [186, 64] width 357 height 3
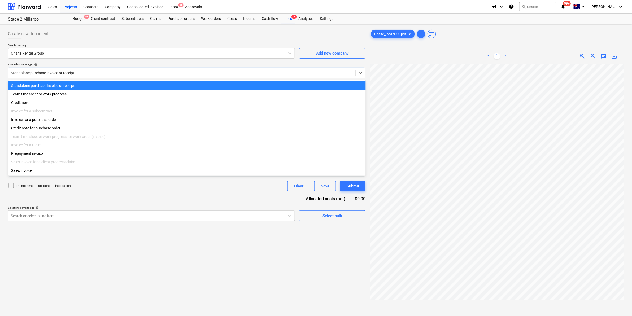
click at [169, 74] on div at bounding box center [182, 72] width 342 height 5
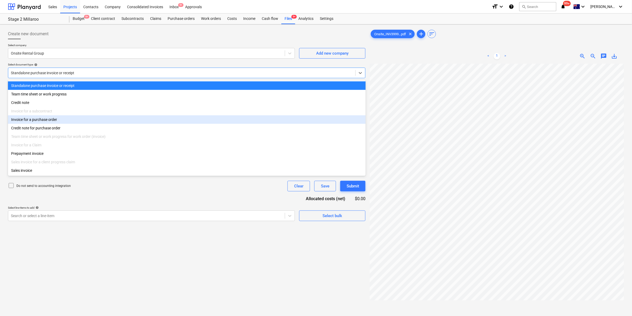
click at [45, 120] on div "Invoice for a purchase order" at bounding box center [187, 119] width 358 height 8
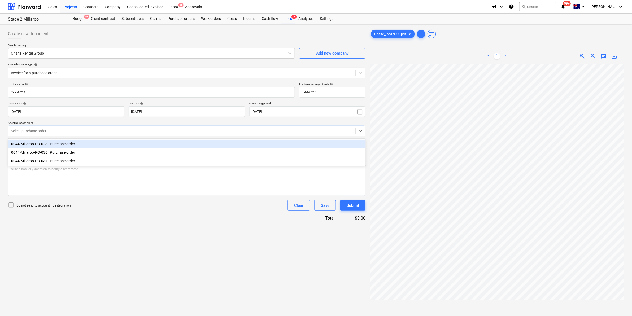
click at [90, 134] on div at bounding box center [182, 130] width 342 height 5
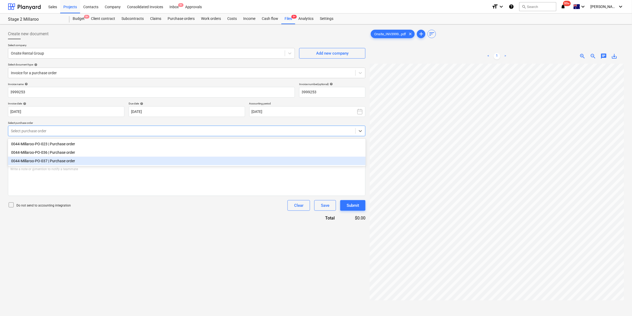
click at [72, 162] on div "0044-Millaroo-PO-037 | Purchase order" at bounding box center [187, 161] width 358 height 8
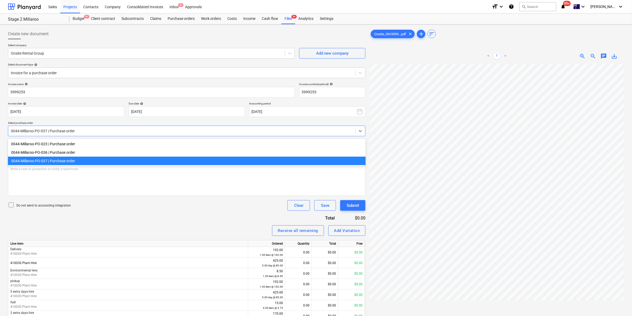
click at [68, 132] on div at bounding box center [182, 130] width 342 height 5
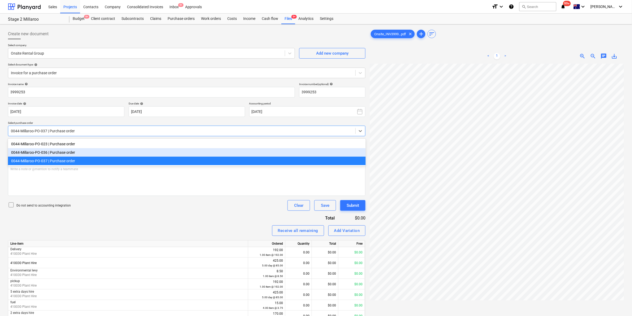
click at [59, 153] on div "0044-Millaroo-PO-036 | Purchase order" at bounding box center [187, 152] width 358 height 8
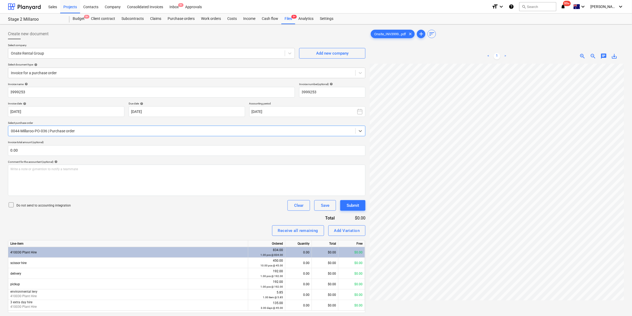
click at [92, 131] on div at bounding box center [182, 130] width 342 height 5
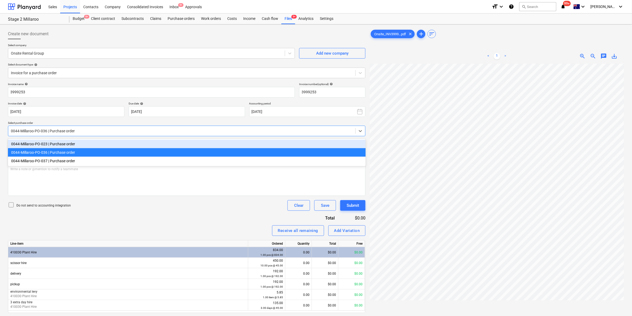
click at [71, 142] on div "0044-Millaroo-PO-023 | Purchase order" at bounding box center [187, 144] width 358 height 8
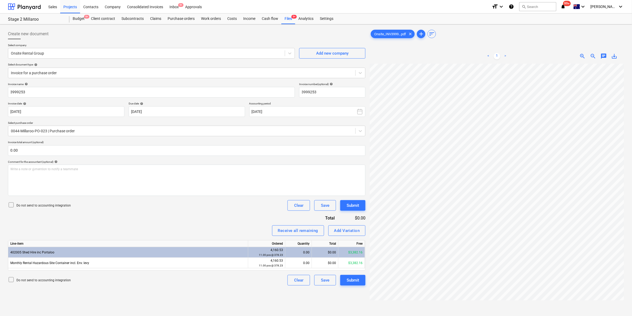
click at [343, 212] on div "Create new document Select company Onsite Rental Group Add new company Select d…" at bounding box center [316, 197] width 620 height 340
click at [333, 264] on div "$0.00" at bounding box center [325, 263] width 27 height 11
type input "400.14"
click at [215, 211] on div "Do not send to accounting integration Clear Save Submit" at bounding box center [186, 205] width 357 height 11
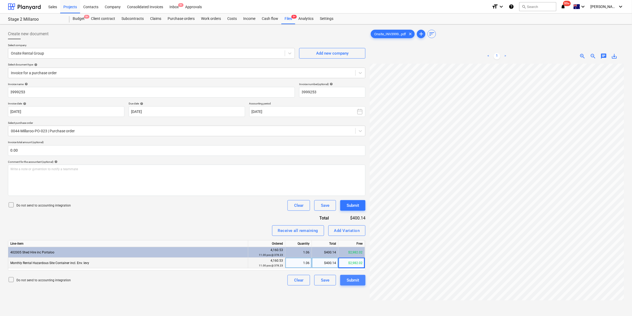
click at [351, 278] on div "Submit" at bounding box center [353, 280] width 12 height 7
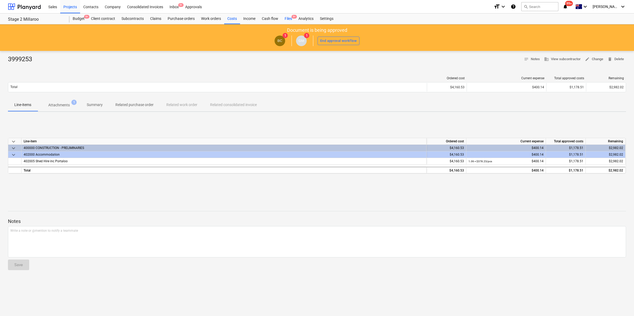
click at [286, 17] on div "Files 9+" at bounding box center [288, 19] width 14 height 11
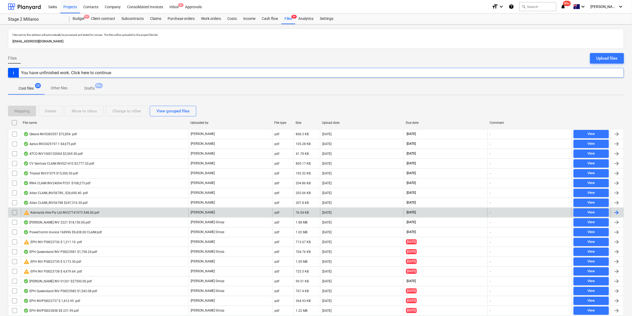
click at [80, 211] on div "warning Kennards Hire Pty Ltd INV27741973 $48.00.pdf" at bounding box center [61, 212] width 76 height 6
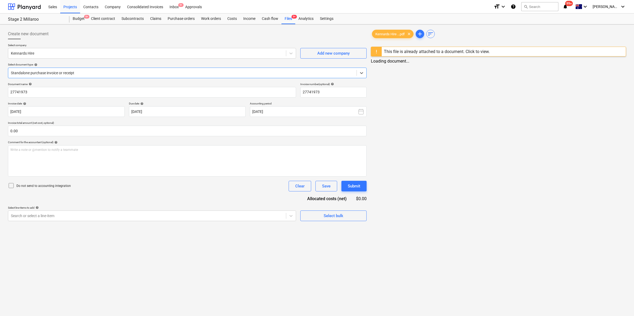
type input "27741973"
type input "06 Aug 2025"
type input "06 Sep 2025"
click at [68, 73] on div at bounding box center [182, 72] width 342 height 5
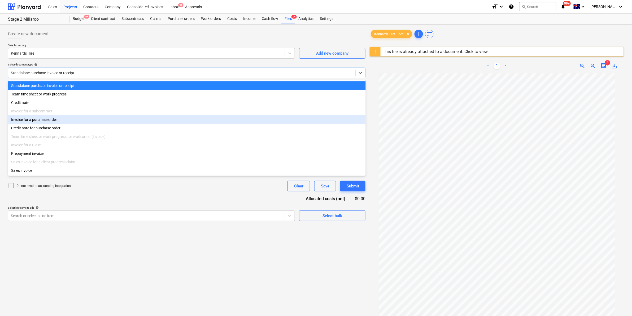
click at [56, 121] on div "Invoice for a purchase order" at bounding box center [187, 119] width 358 height 8
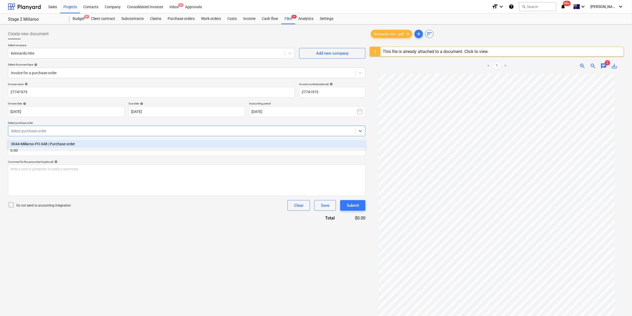
click at [56, 133] on div at bounding box center [182, 130] width 342 height 5
click at [65, 143] on div "0044-Millaroo-PO-048 | Purchase order" at bounding box center [187, 144] width 358 height 8
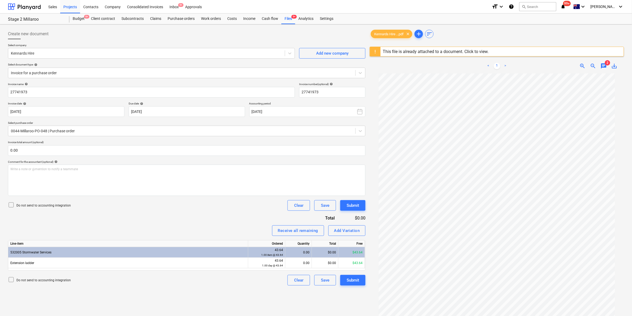
scroll to position [34, 0]
click at [459, 40] on div "Kennards Hire ...pdf clear add sort This file is already attached to a document…" at bounding box center [497, 202] width 254 height 346
click at [46, 177] on div "Write a note or @mention to notify a teammate ﻿" at bounding box center [186, 180] width 357 height 31
click at [76, 174] on div "Write a note or @mention to notify a teammate ﻿" at bounding box center [186, 180] width 357 height 31
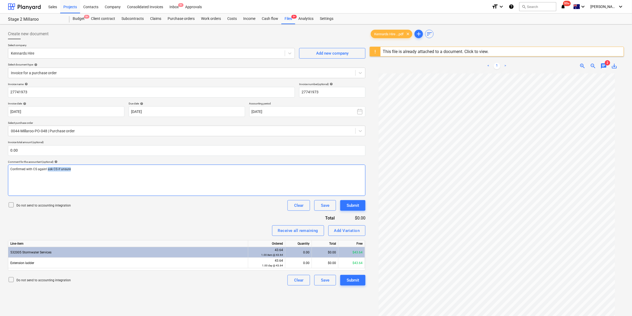
drag, startPoint x: 47, startPoint y: 168, endPoint x: 81, endPoint y: 167, distance: 33.7
click at [81, 167] on p "Confirmed with CS again! ask CS if unsure" at bounding box center [186, 169] width 353 height 5
click at [351, 278] on div "Submit" at bounding box center [353, 280] width 12 height 7
click at [299, 263] on div "0.00" at bounding box center [298, 263] width 22 height 11
type input "1"
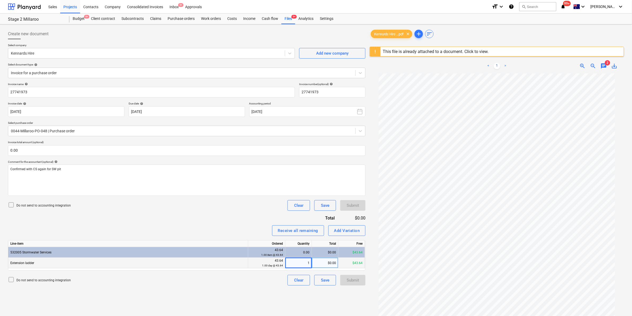
click at [209, 220] on div "Invoice name help 27741973 Invoice number (optional) help 27741973 Invoice date…" at bounding box center [186, 183] width 357 height 203
click at [353, 279] on div "Submit" at bounding box center [353, 280] width 12 height 7
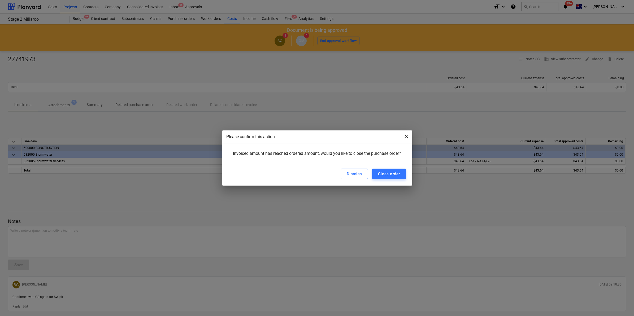
click at [405, 137] on span "close" at bounding box center [406, 136] width 6 height 6
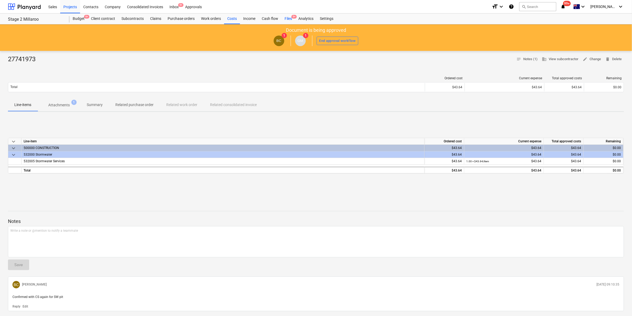
click at [289, 17] on div "Files 9+" at bounding box center [288, 19] width 14 height 11
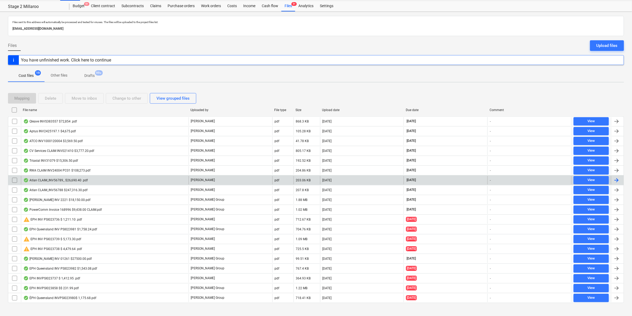
scroll to position [20, 0]
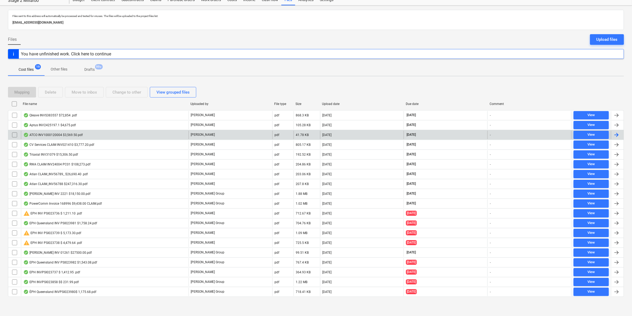
click at [76, 133] on div "ATCO INV1000120004 $3,569.50.pdf" at bounding box center [52, 135] width 59 height 4
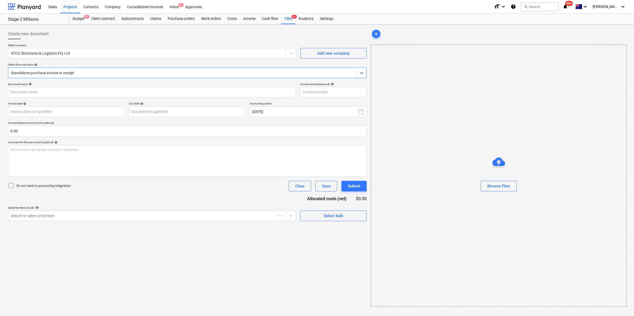
type input "1000120004"
type input "01 Sep 2025"
type input "30 Sep 2025"
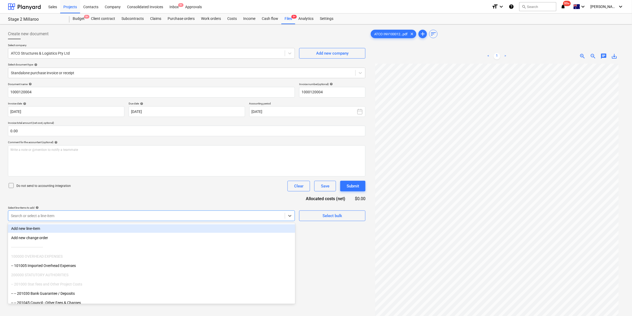
click at [85, 214] on div at bounding box center [146, 215] width 271 height 5
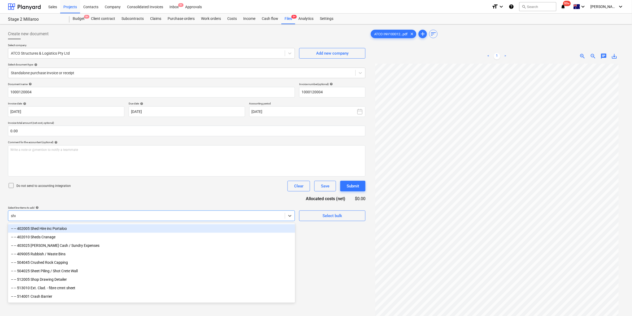
type input "shed"
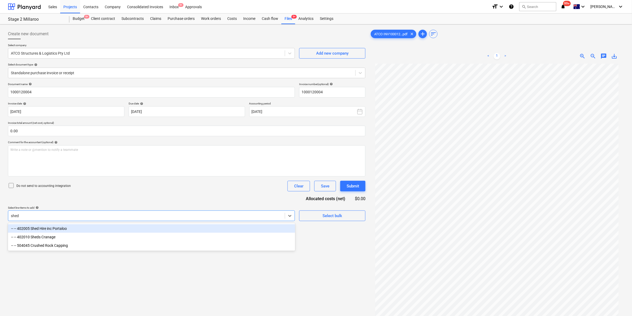
click at [76, 229] on div "-- -- 402005 Shed Hire inc Portaloo" at bounding box center [151, 228] width 287 height 8
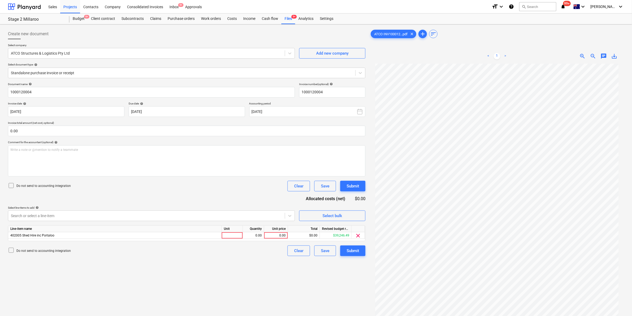
click at [214, 190] on div "Do not send to accounting integration Clear Save Submit" at bounding box center [186, 186] width 357 height 11
click at [235, 235] on div at bounding box center [232, 235] width 21 height 7
type input "item"
click at [126, 73] on div at bounding box center [182, 72] width 342 height 5
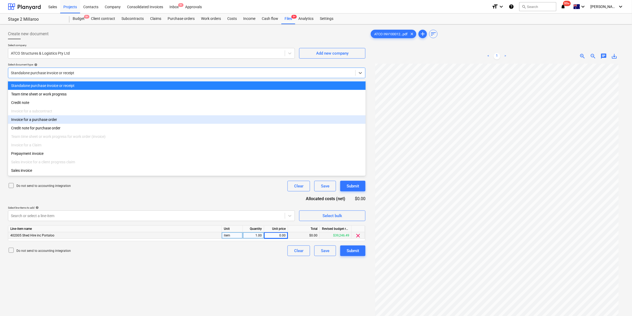
click at [58, 120] on div "Invoice for a purchase order" at bounding box center [187, 119] width 358 height 8
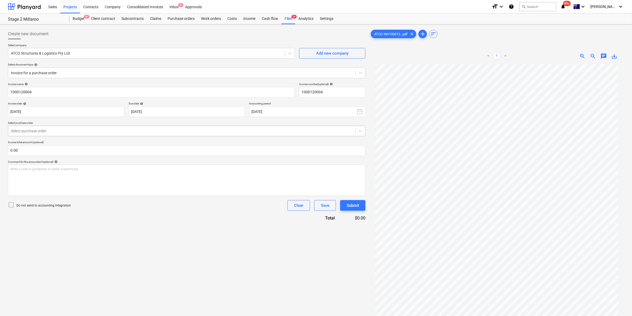
drag, startPoint x: 72, startPoint y: 125, endPoint x: 59, endPoint y: 133, distance: 14.9
click at [71, 125] on p "Select purchase order" at bounding box center [186, 123] width 357 height 5
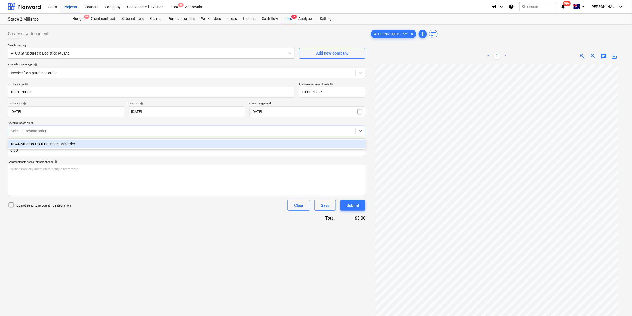
click at [53, 135] on div "Select purchase order" at bounding box center [186, 131] width 357 height 11
click at [64, 145] on div "0044-Millaroo-PO-017 | Purchase order" at bounding box center [187, 144] width 358 height 8
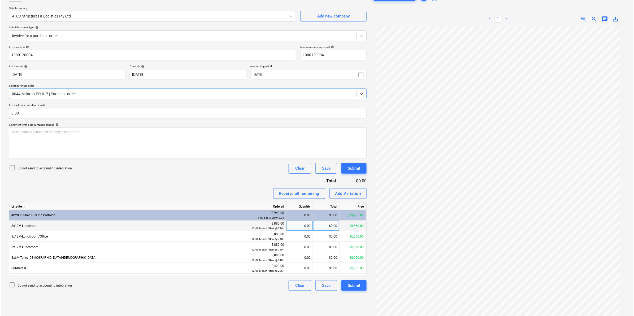
scroll to position [53, 0]
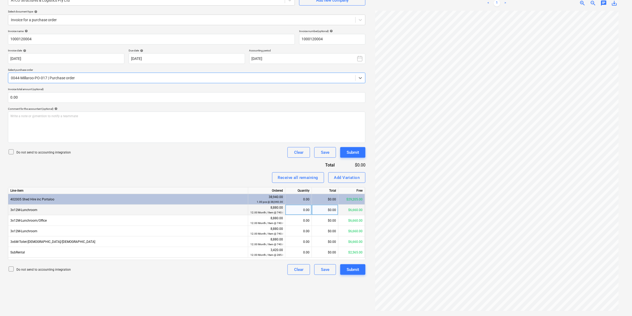
click at [305, 211] on div "0.00" at bounding box center [298, 210] width 22 height 11
type input "1"
click at [350, 270] on div "Submit" at bounding box center [353, 269] width 12 height 7
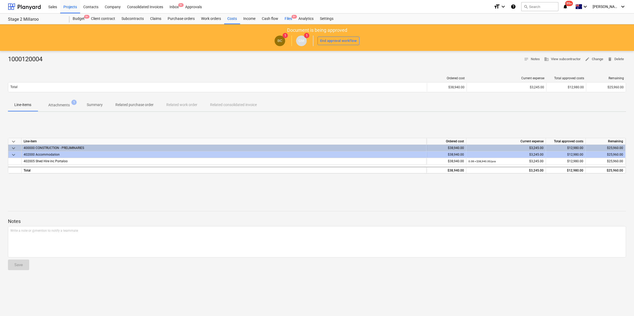
click at [288, 17] on div "Files 9+" at bounding box center [288, 19] width 14 height 11
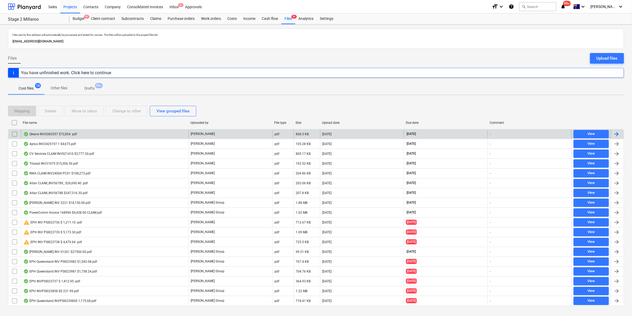
click at [80, 136] on div "Qleave INVS383557 $72,854 .pdf" at bounding box center [105, 134] width 168 height 8
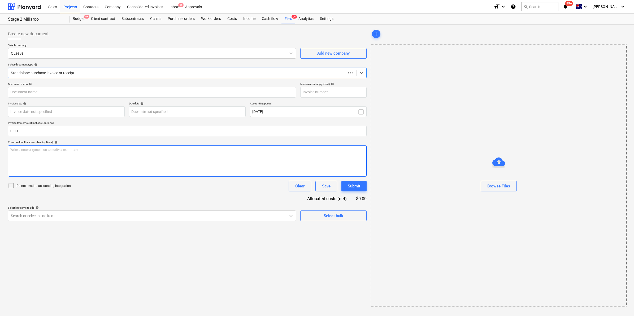
type input "INV-00021991"
type input "01 Sep 2025"
type input "15 Sep 2025"
click at [497, 54] on link "2" at bounding box center [497, 56] width 6 height 6
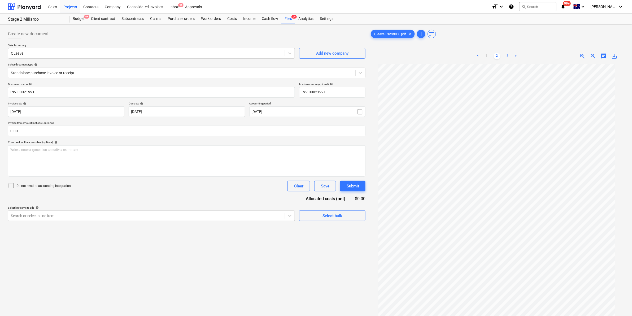
click at [507, 54] on link "3" at bounding box center [507, 56] width 6 height 6
click at [485, 54] on link "1" at bounding box center [486, 56] width 6 height 6
click at [497, 55] on link "2" at bounding box center [497, 56] width 6 height 6
click at [507, 56] on link "3" at bounding box center [507, 56] width 6 height 6
click at [494, 57] on link "2" at bounding box center [497, 56] width 6 height 6
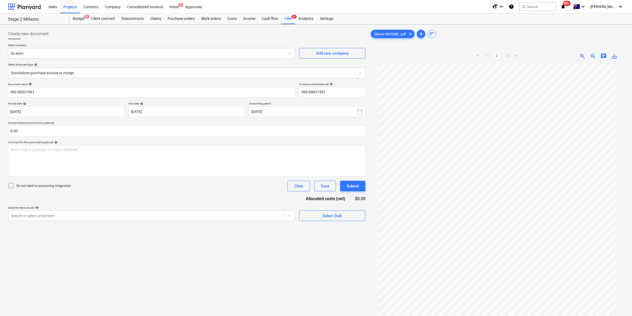
click at [487, 55] on link "1" at bounding box center [486, 56] width 6 height 6
click at [288, 19] on div "Files 9+" at bounding box center [288, 19] width 14 height 11
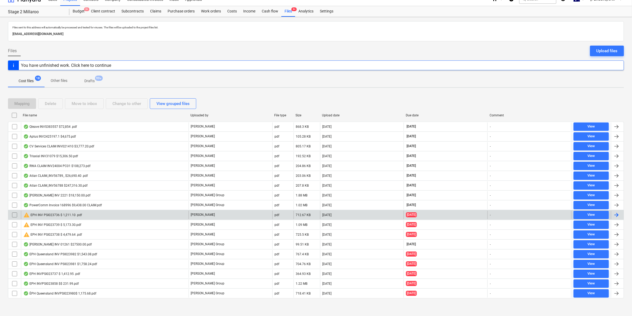
scroll to position [10, 0]
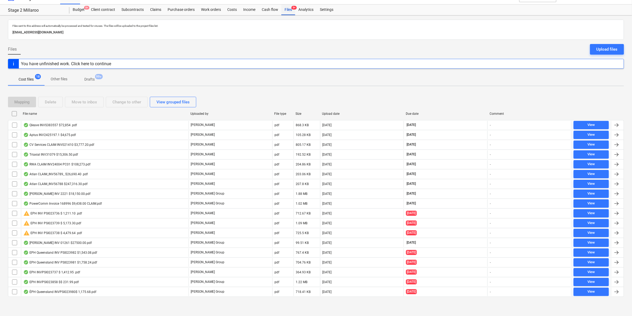
click at [288, 10] on div "Files 9+" at bounding box center [288, 10] width 14 height 11
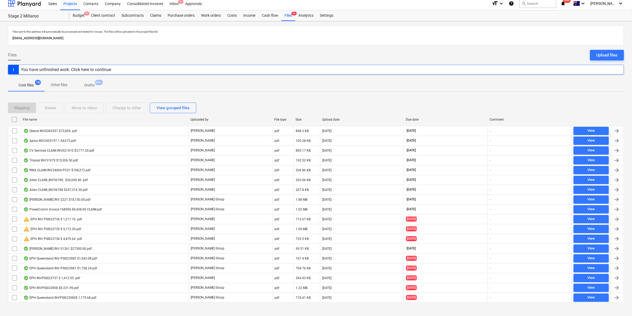
scroll to position [0, 0]
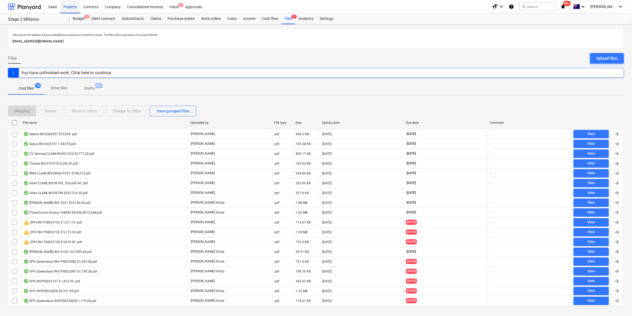
click at [69, 7] on div "Projects" at bounding box center [70, 7] width 20 height 14
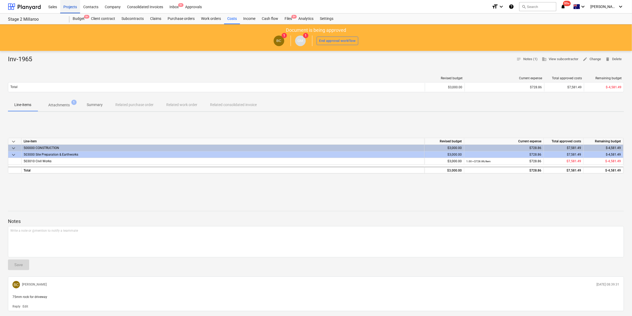
click at [69, 5] on div "Projects" at bounding box center [70, 7] width 20 height 14
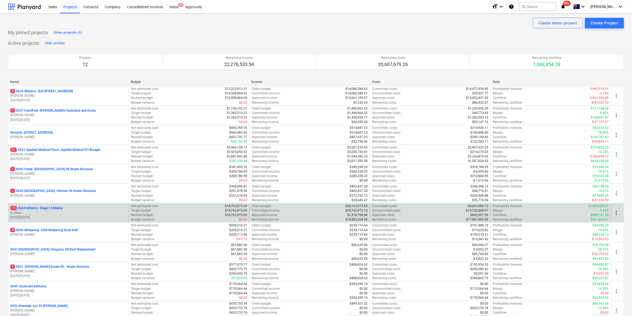
click at [34, 207] on p "19 0044-Millaroo - Stage 2 Millaroo" at bounding box center [36, 208] width 52 height 5
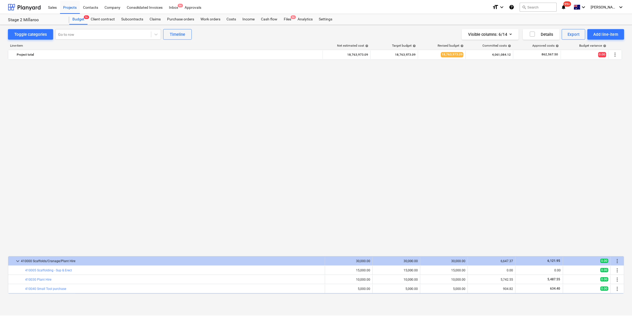
scroll to position [380, 0]
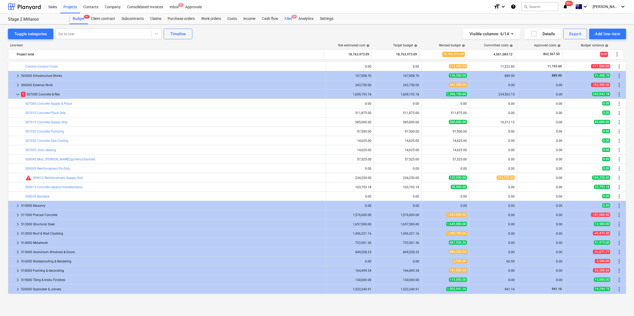
click at [287, 17] on div "Files 9+" at bounding box center [288, 19] width 14 height 11
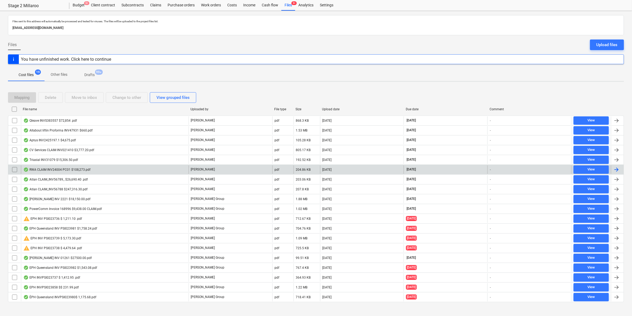
scroll to position [20, 0]
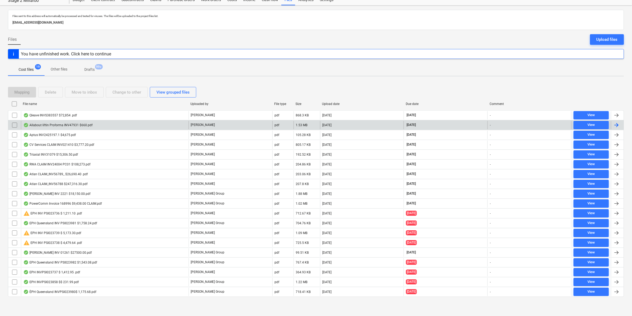
click at [84, 123] on div "Allabout liftin Proforma INV47931 $660.pdf" at bounding box center [57, 125] width 69 height 4
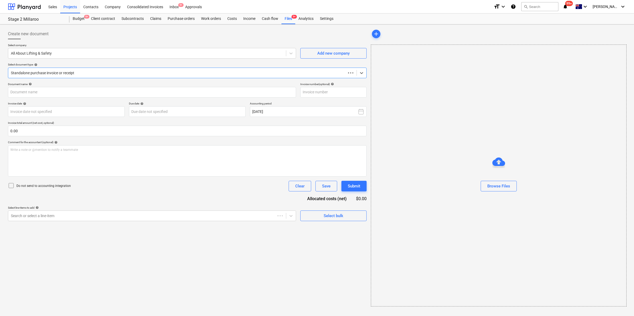
type input "61431209023"
type input "[DATE]"
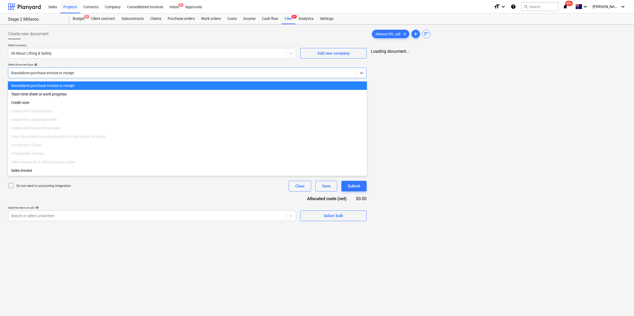
click at [209, 69] on div "Standalone purchase invoice or receipt" at bounding box center [182, 72] width 348 height 7
click at [135, 74] on div at bounding box center [182, 72] width 342 height 5
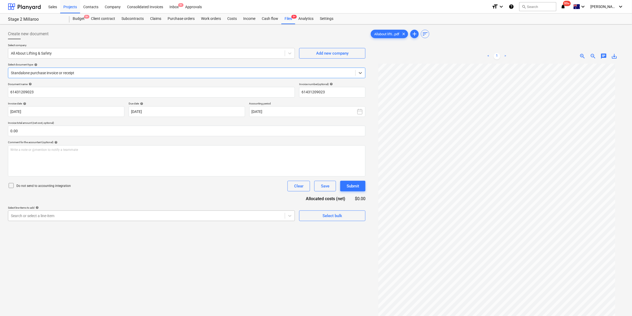
click at [87, 213] on div at bounding box center [146, 215] width 271 height 5
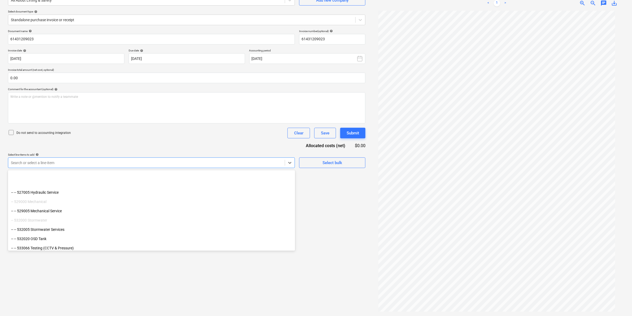
scroll to position [1917, 0]
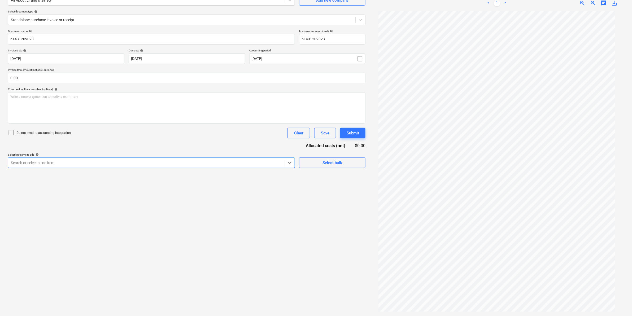
click at [100, 161] on div at bounding box center [146, 162] width 271 height 5
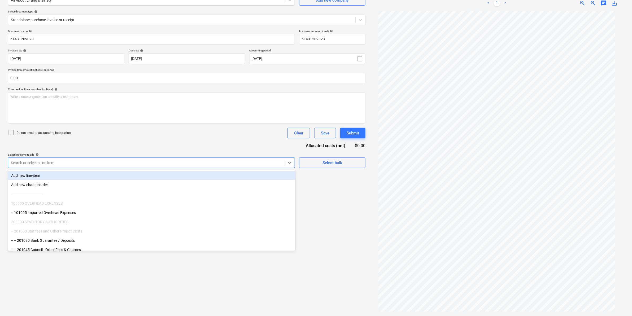
click at [98, 163] on div at bounding box center [146, 162] width 271 height 5
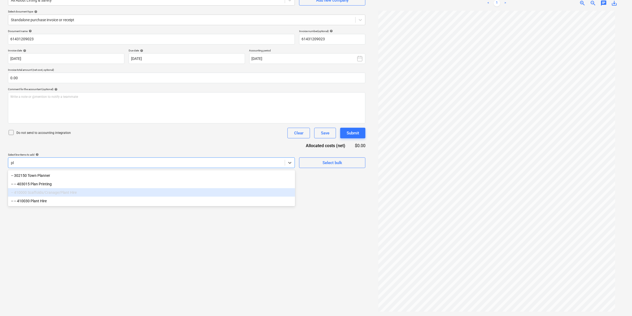
type input "p"
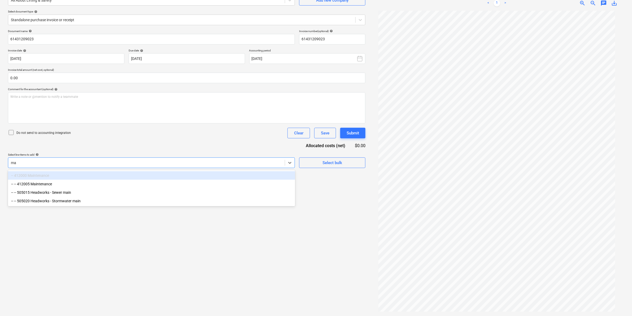
type input "m"
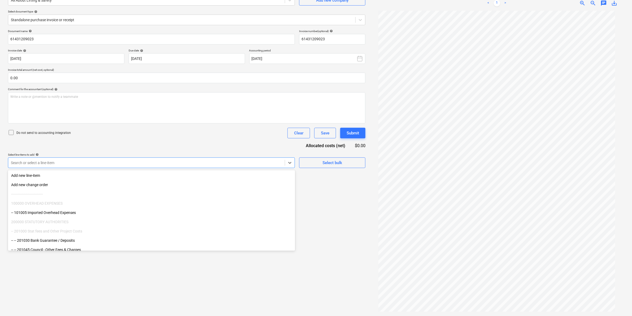
click at [122, 141] on div "Document name help 61431209023 Invoice number (optional) help 61431209023 Invoi…" at bounding box center [186, 98] width 357 height 139
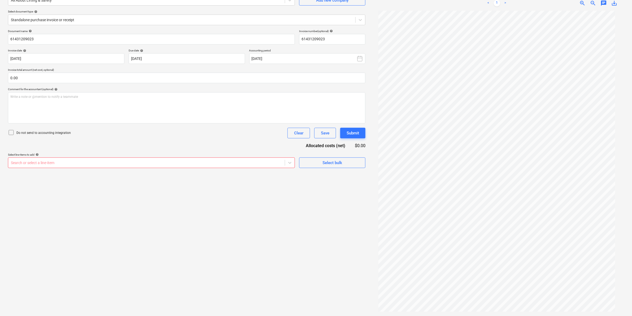
click at [275, 156] on div "Select line-items to add help" at bounding box center [151, 154] width 287 height 3
click at [274, 161] on div at bounding box center [146, 162] width 271 height 5
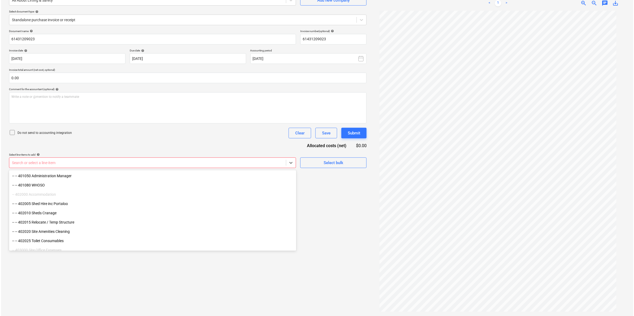
scroll to position [563, 0]
click at [97, 152] on div "Document name help 61431209023 Invoice number (optional) help 61431209023 Invoi…" at bounding box center [186, 98] width 357 height 139
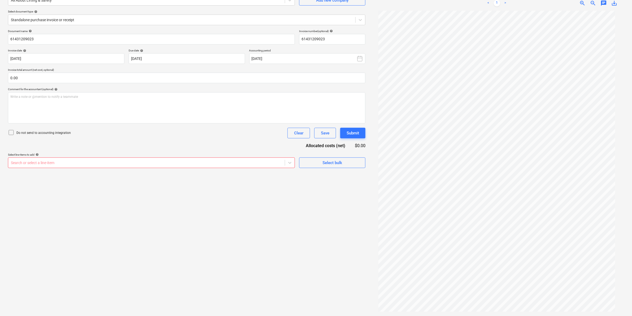
click at [181, 164] on div at bounding box center [146, 162] width 271 height 5
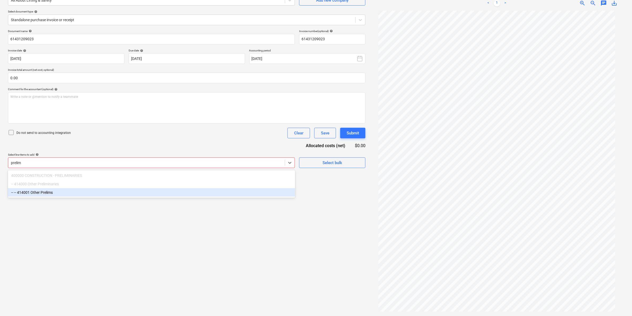
type input "prelim"
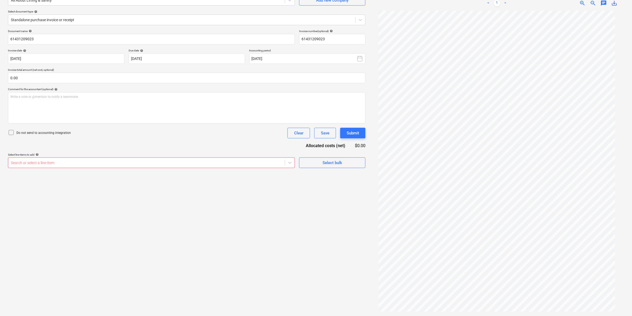
click at [188, 132] on div "Do not send to accounting integration Clear Save Submit" at bounding box center [186, 133] width 357 height 11
click at [338, 160] on div "Select bulk" at bounding box center [332, 162] width 20 height 7
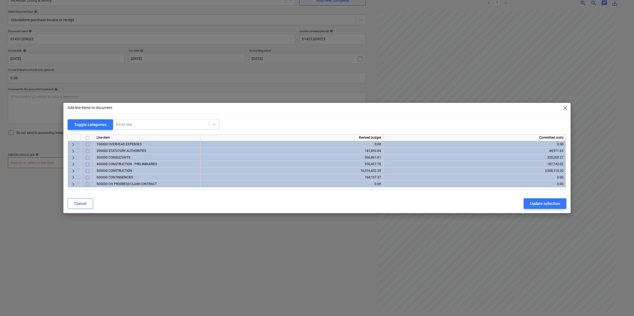
click at [73, 143] on span "keyboard_arrow_right" at bounding box center [73, 144] width 6 height 6
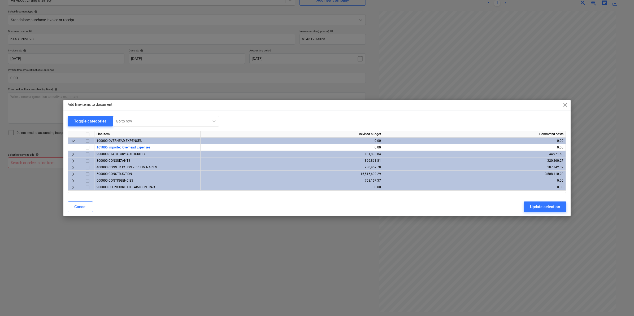
click at [74, 174] on span "keyboard_arrow_right" at bounding box center [73, 174] width 6 height 6
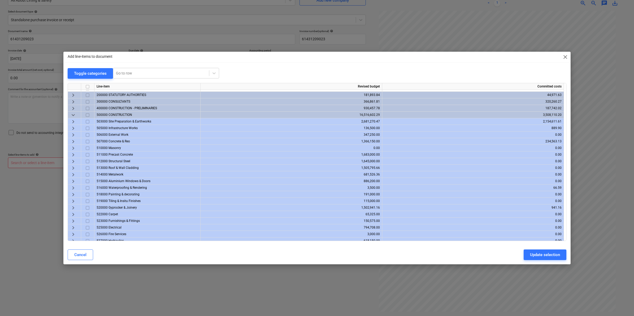
scroll to position [0, 0]
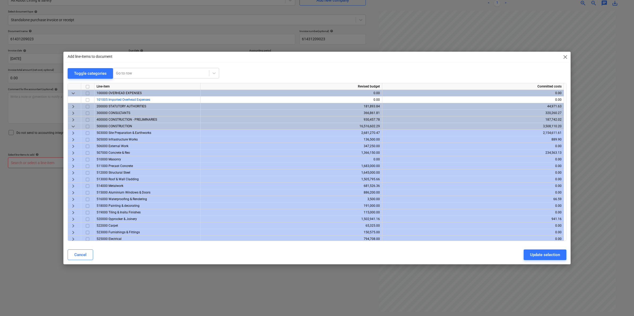
click at [74, 118] on span "keyboard_arrow_right" at bounding box center [73, 120] width 6 height 6
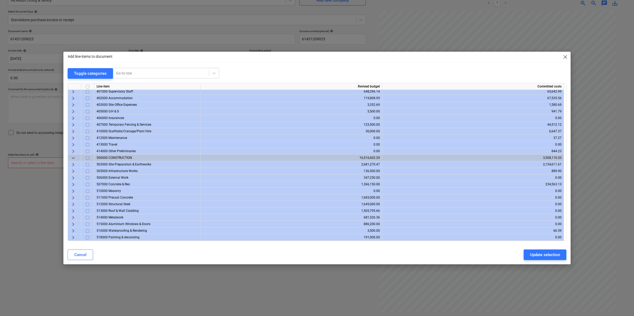
scroll to position [2, 0]
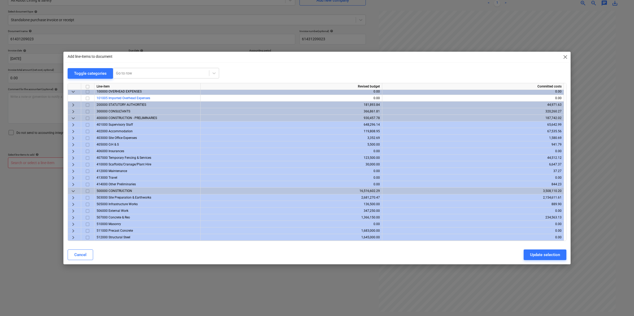
click at [72, 198] on span "keyboard_arrow_right" at bounding box center [73, 198] width 6 height 6
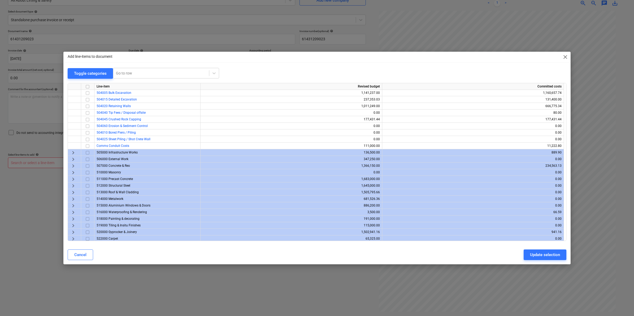
scroll to position [101, 0]
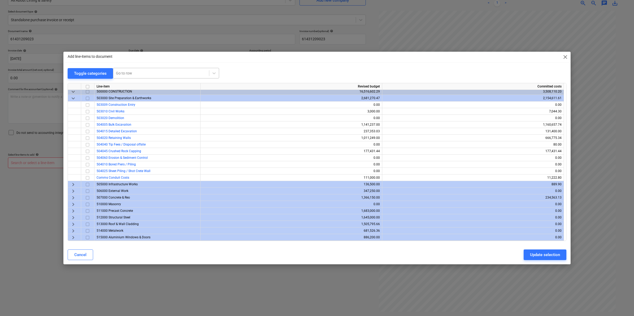
click at [140, 74] on div at bounding box center [161, 73] width 90 height 5
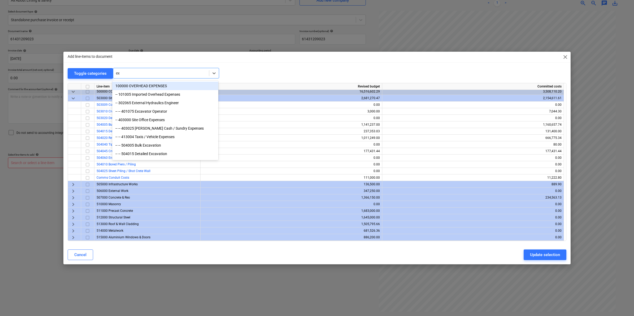
type input "exc"
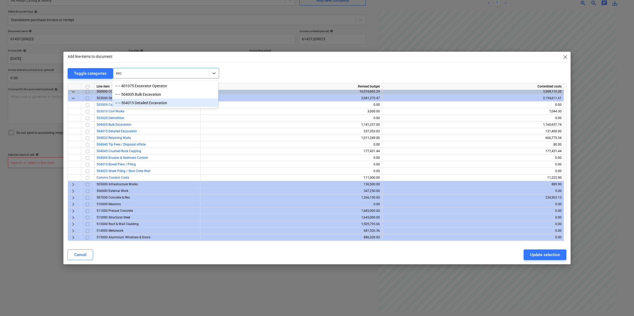
click at [155, 105] on div "-- -- 504015 Detailed Excavation" at bounding box center [165, 103] width 106 height 8
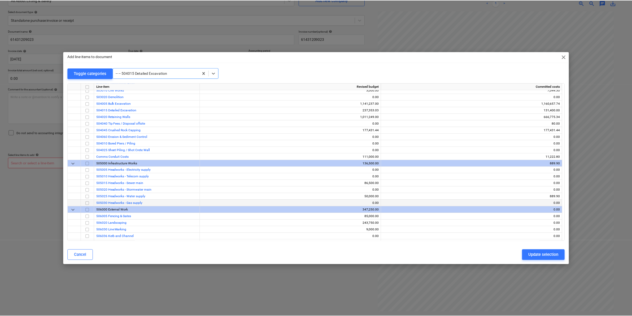
scroll to position [703, 0]
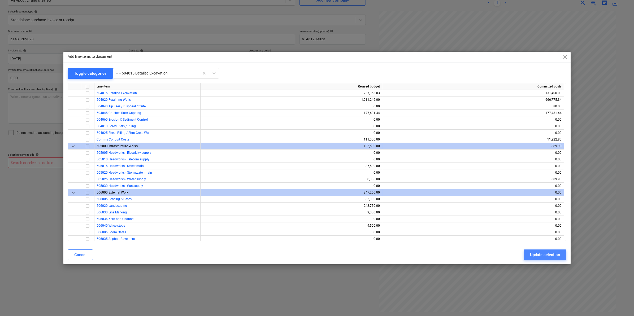
click at [540, 254] on div "Update selection" at bounding box center [545, 254] width 30 height 7
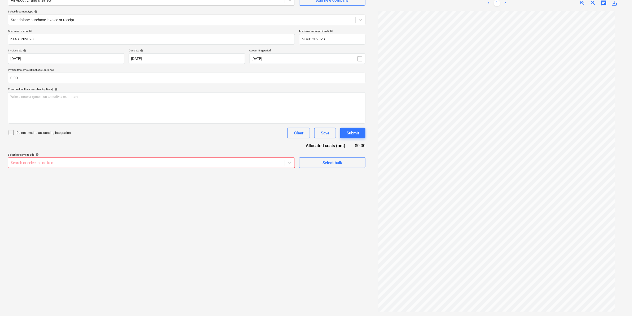
click at [281, 162] on div at bounding box center [146, 162] width 271 height 5
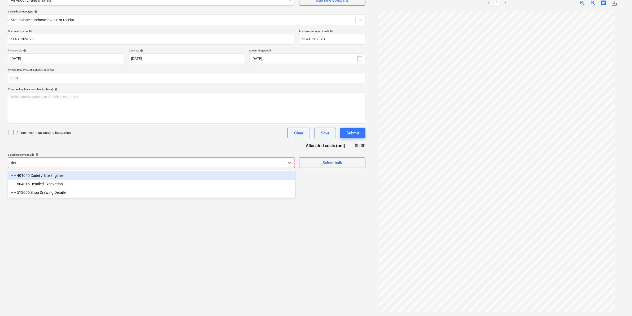
type input "deta"
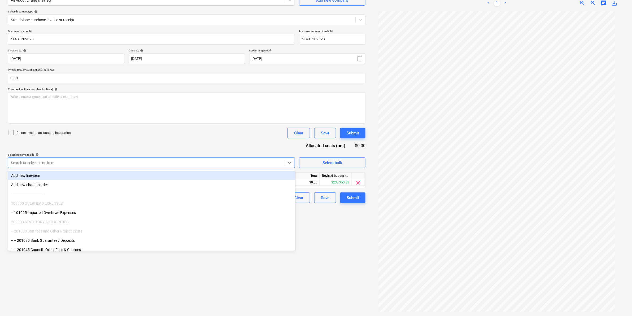
click at [252, 134] on div "Do not send to accounting integration Clear Save Submit" at bounding box center [186, 133] width 357 height 11
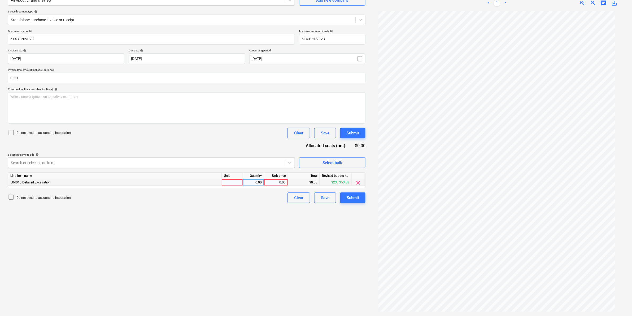
click at [231, 185] on div at bounding box center [232, 182] width 21 height 7
type input "item"
type input "600"
click at [241, 218] on div "Create new document Select company All About Lifting & Safety Add new company S…" at bounding box center [187, 143] width 362 height 340
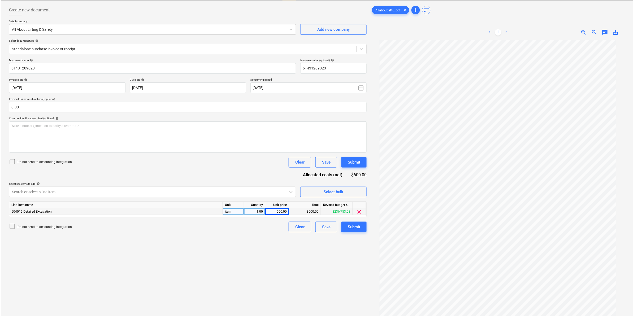
scroll to position [53, 0]
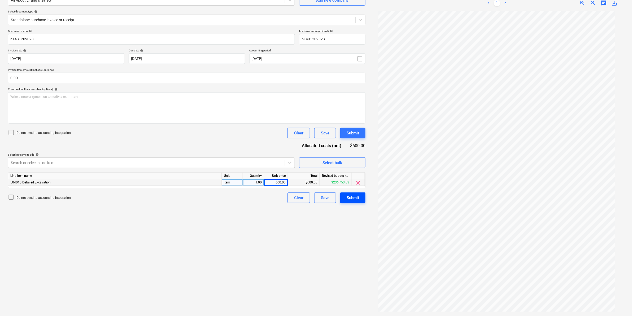
click at [352, 198] on div "Submit" at bounding box center [353, 197] width 12 height 7
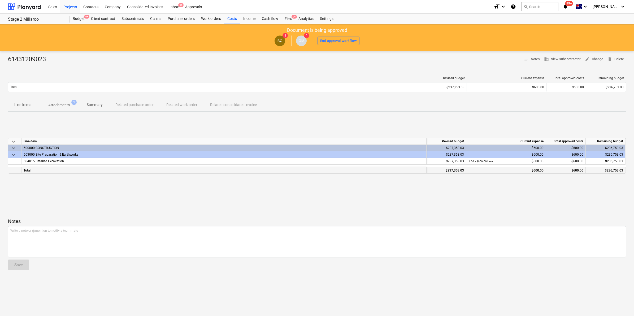
click at [464, 172] on div "$237,353.03" at bounding box center [446, 170] width 40 height 7
click at [319, 216] on div at bounding box center [317, 216] width 618 height 4
click at [288, 19] on div "Files 9+" at bounding box center [288, 19] width 14 height 11
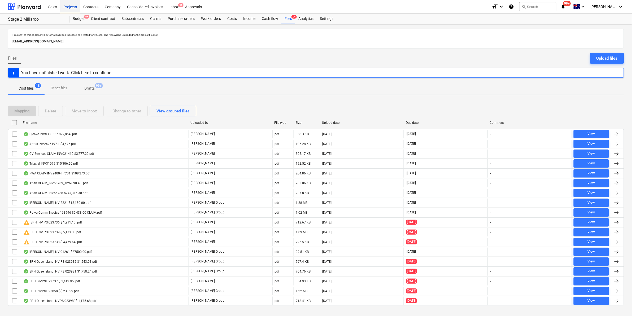
click at [69, 4] on div "Projects" at bounding box center [70, 7] width 20 height 14
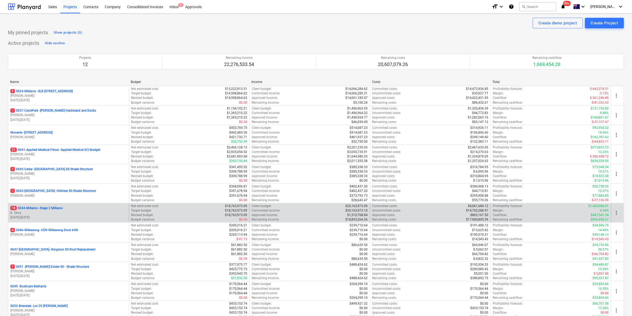
click at [40, 207] on p "18 0044-Millaroo - Stage 2 Millaroo" at bounding box center [36, 208] width 52 height 5
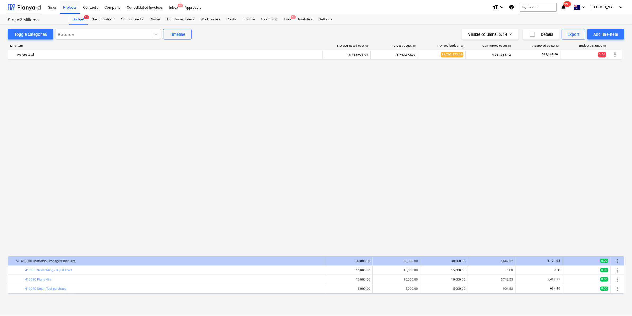
scroll to position [380, 0]
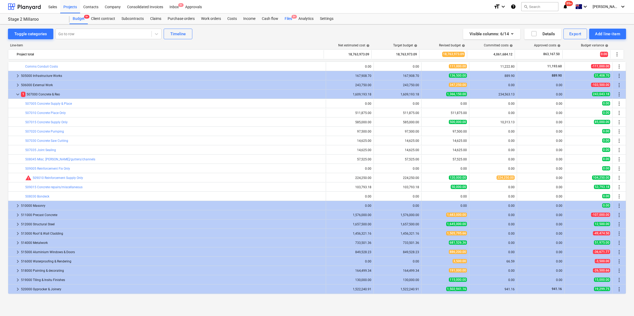
click at [285, 19] on div "Files 9+" at bounding box center [288, 19] width 14 height 11
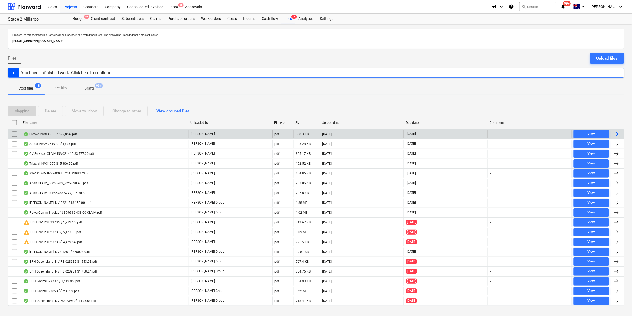
click at [45, 134] on div "Qleave INVS383557 $72,854 .pdf" at bounding box center [50, 134] width 54 height 4
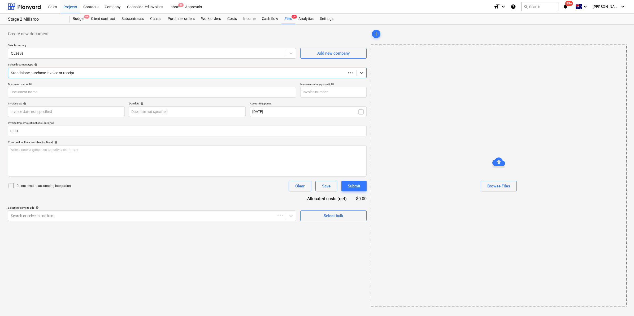
type input "INV-00021991"
type input "01 Sep 2025"
type input "15 Sep 2025"
click at [614, 55] on span "save_alt" at bounding box center [614, 56] width 6 height 6
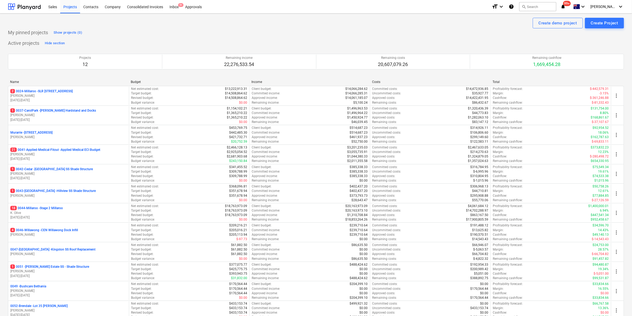
click at [49, 208] on p "18 0044-Millaroo - Stage 2 Millaroo" at bounding box center [36, 208] width 52 height 5
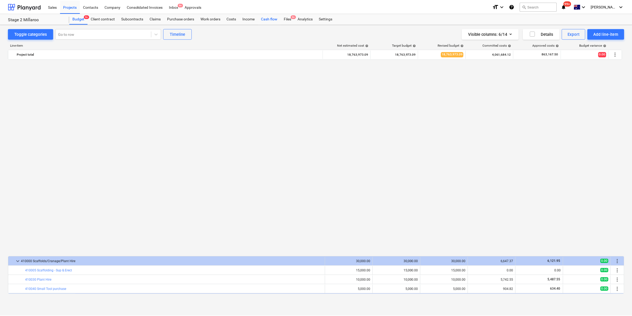
scroll to position [380, 0]
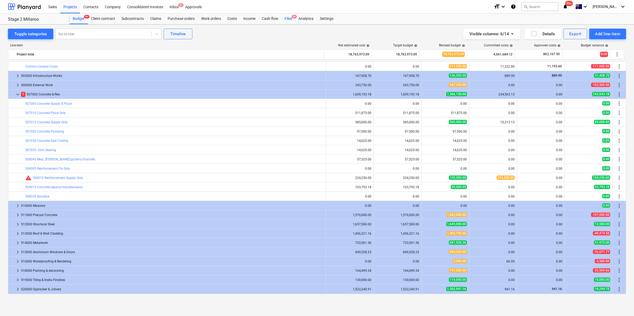
click at [283, 17] on div "Files 9+" at bounding box center [288, 19] width 14 height 11
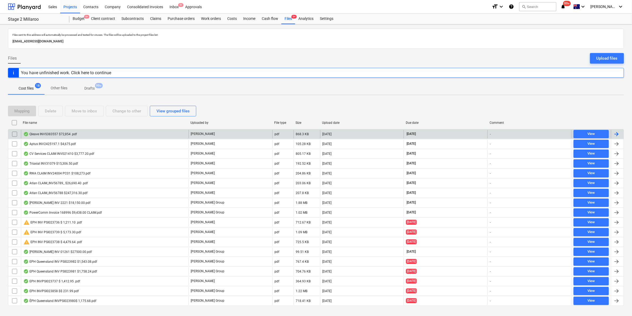
click at [13, 133] on input "checkbox" at bounding box center [14, 134] width 8 height 8
click at [87, 112] on div "Move to inbox" at bounding box center [84, 111] width 25 height 7
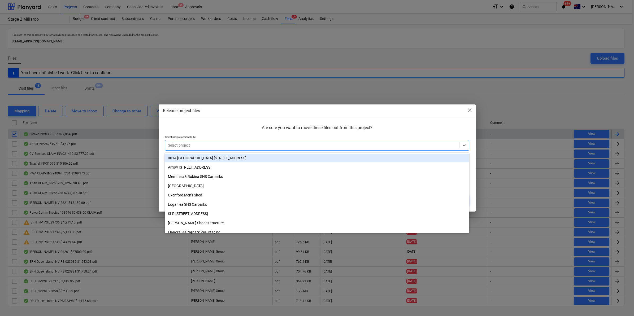
click at [178, 144] on div at bounding box center [312, 145] width 288 height 5
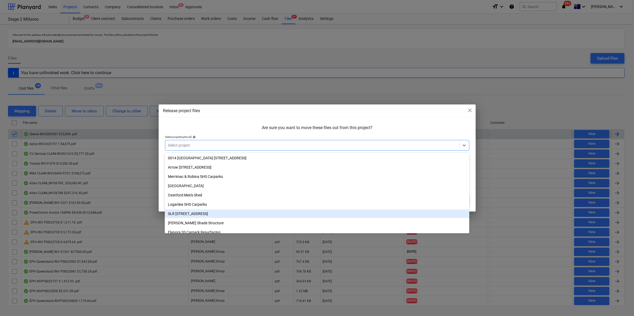
click at [202, 212] on div "SLR [STREET_ADDRESS]" at bounding box center [317, 213] width 304 height 8
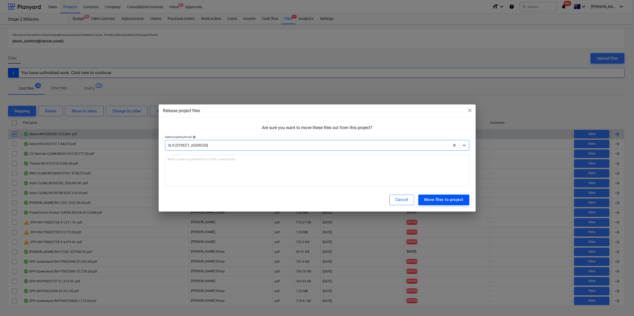
click at [450, 200] on div "Move files to project" at bounding box center [443, 199] width 39 height 7
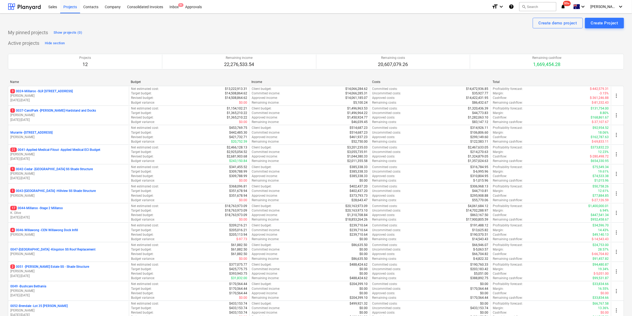
click at [571, 3] on span "99+" at bounding box center [567, 3] width 8 height 5
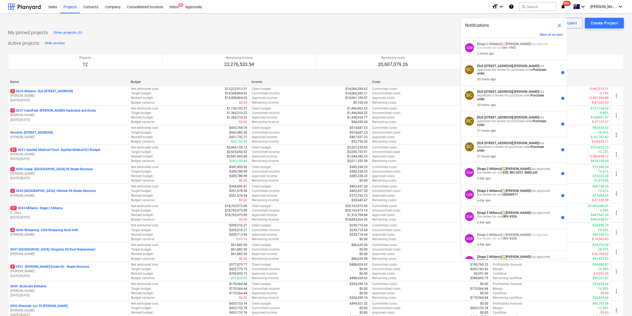
click at [362, 22] on div "Create demo project Create Project" at bounding box center [316, 23] width 616 height 11
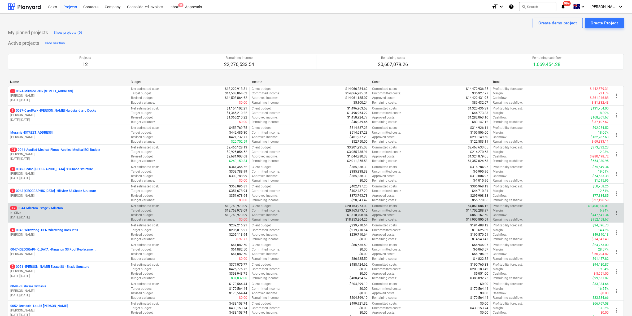
click at [55, 209] on p "17 0044-Millaroo - Stage 2 Millaroo" at bounding box center [36, 208] width 52 height 5
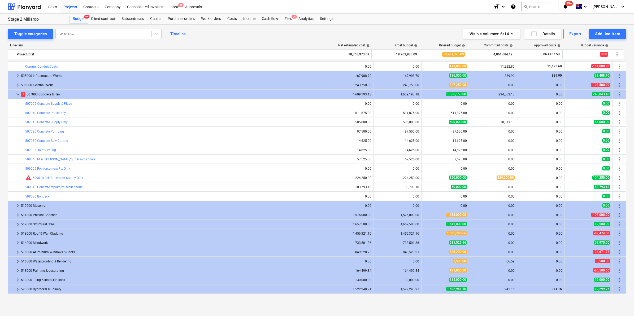
scroll to position [380, 0]
